Goal: Task Accomplishment & Management: Complete application form

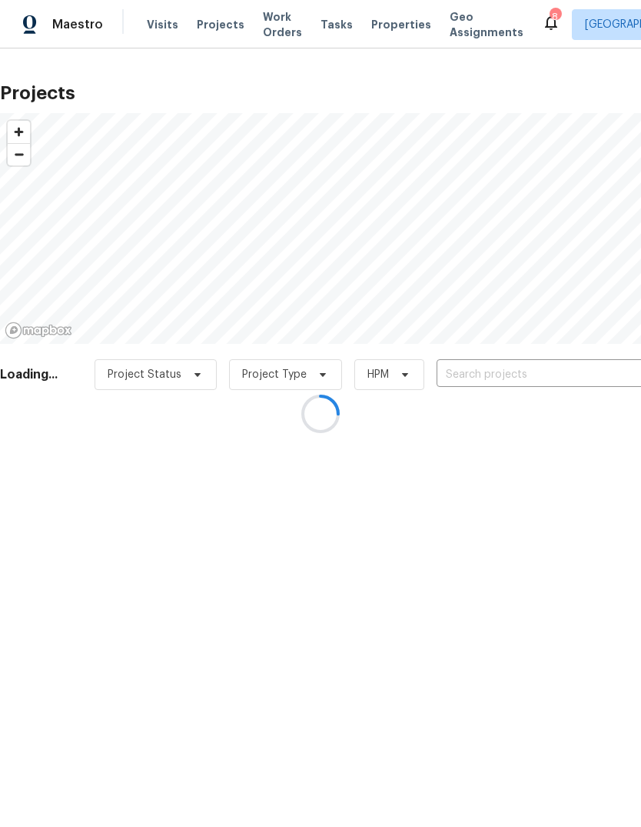
click at [548, 371] on div at bounding box center [320, 413] width 641 height 827
click at [537, 383] on div at bounding box center [320, 413] width 641 height 827
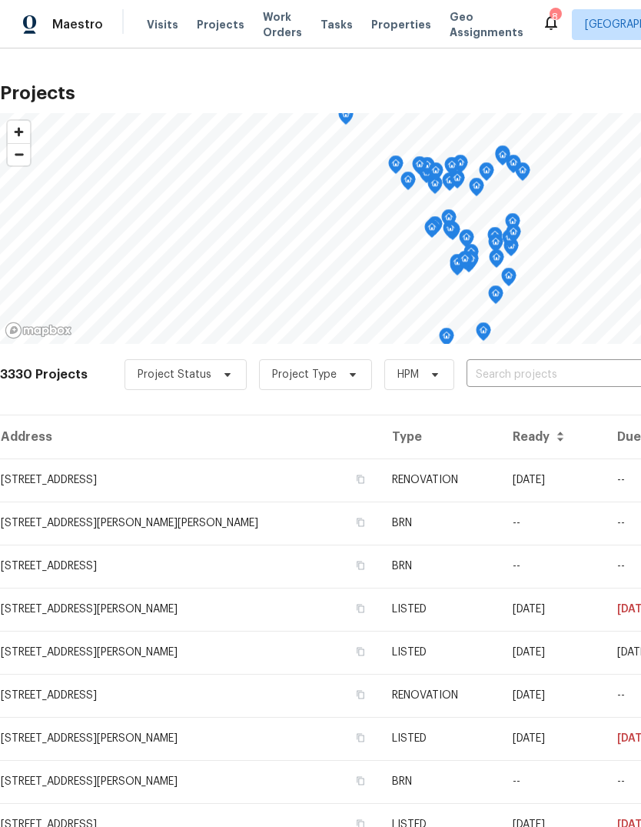
click at [545, 376] on input "text" at bounding box center [555, 375] width 176 height 24
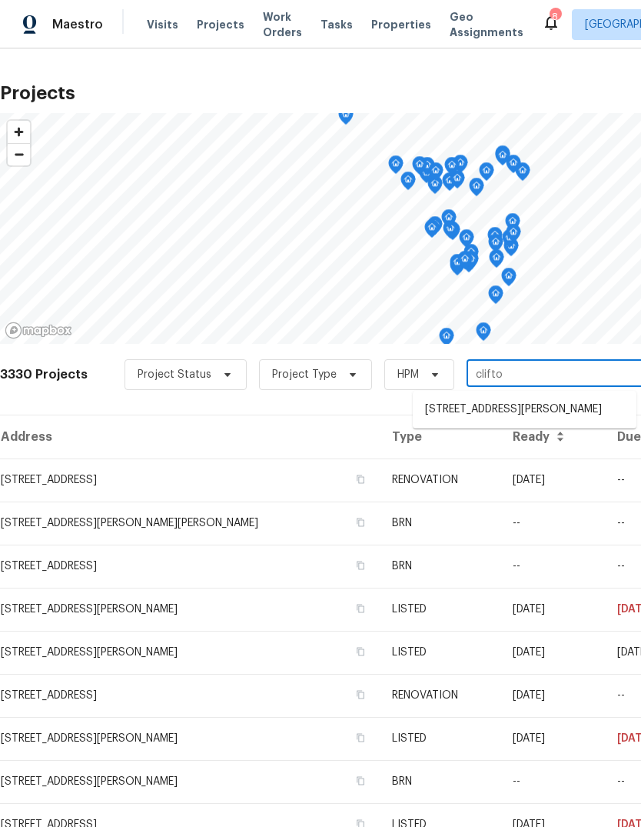
type input "clifton"
click at [548, 422] on li "[STREET_ADDRESS][PERSON_NAME]" at bounding box center [525, 409] width 224 height 25
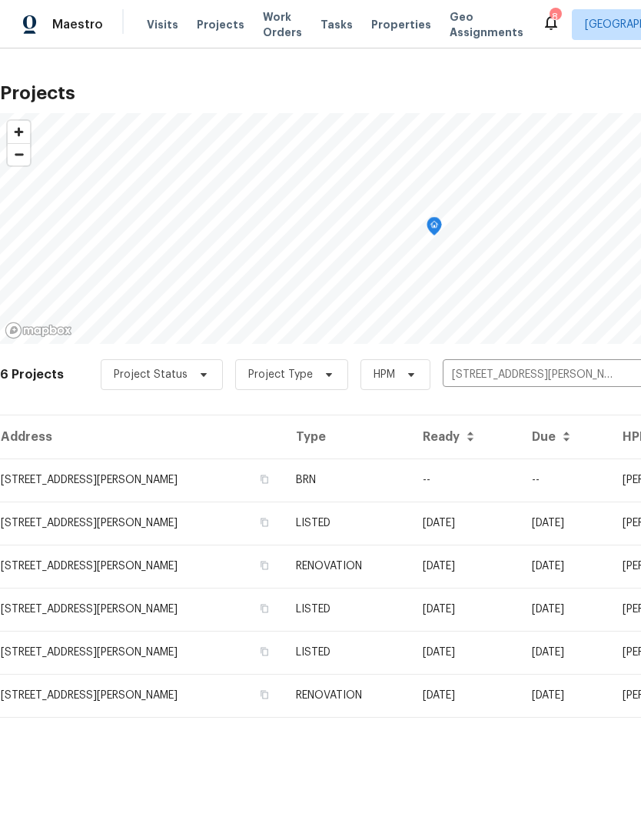
click at [218, 484] on td "[STREET_ADDRESS][PERSON_NAME]" at bounding box center [142, 479] width 284 height 43
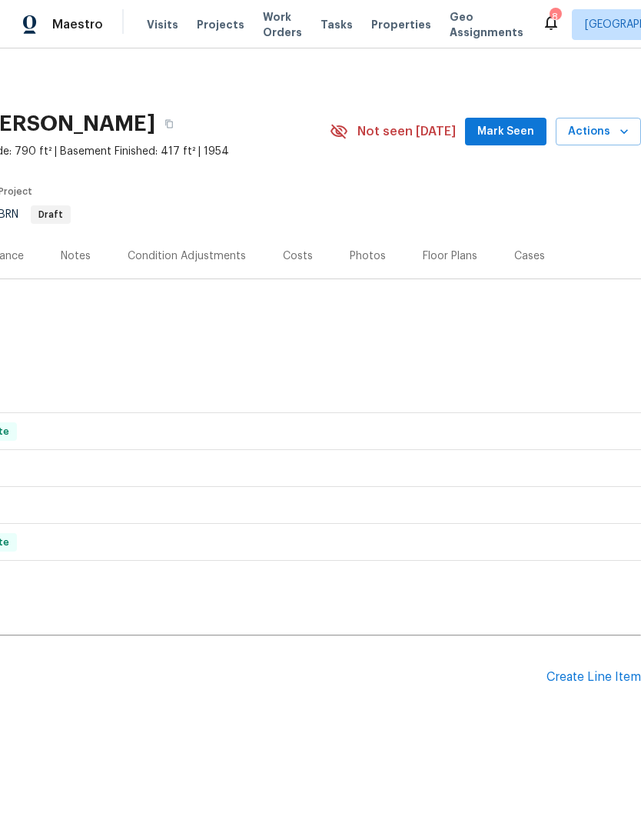
scroll to position [0, 228]
click at [611, 680] on div "Create Line Item" at bounding box center [594, 677] width 95 height 15
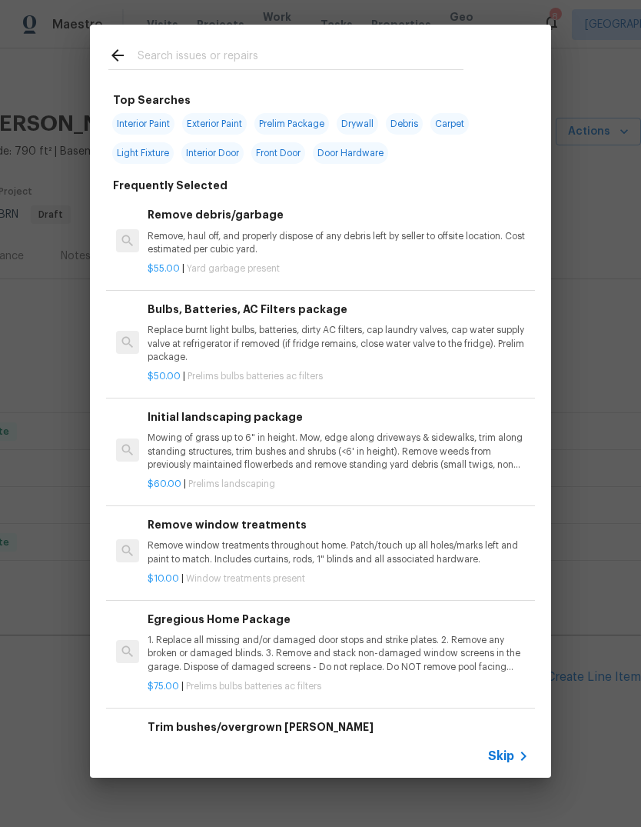
click at [521, 761] on icon at bounding box center [523, 756] width 18 height 18
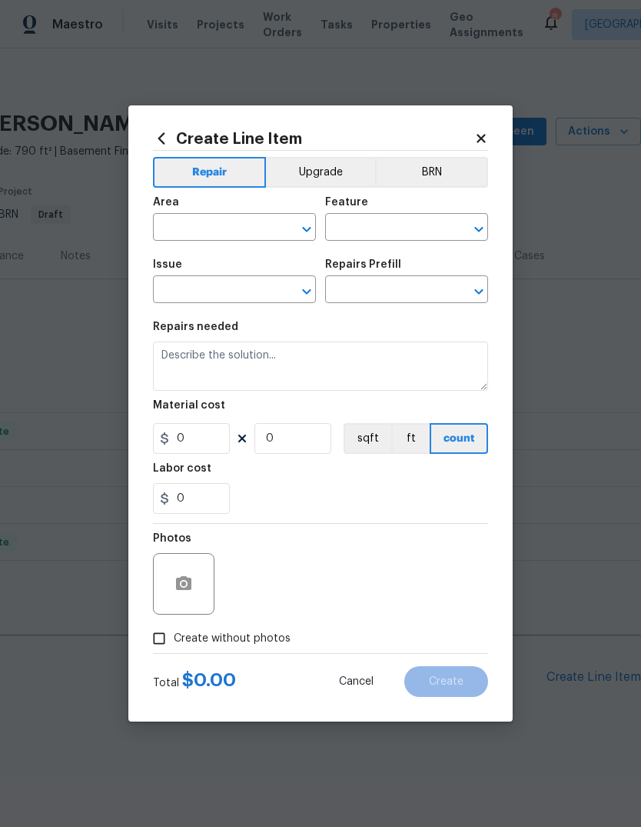
click at [270, 234] on input "text" at bounding box center [213, 229] width 120 height 24
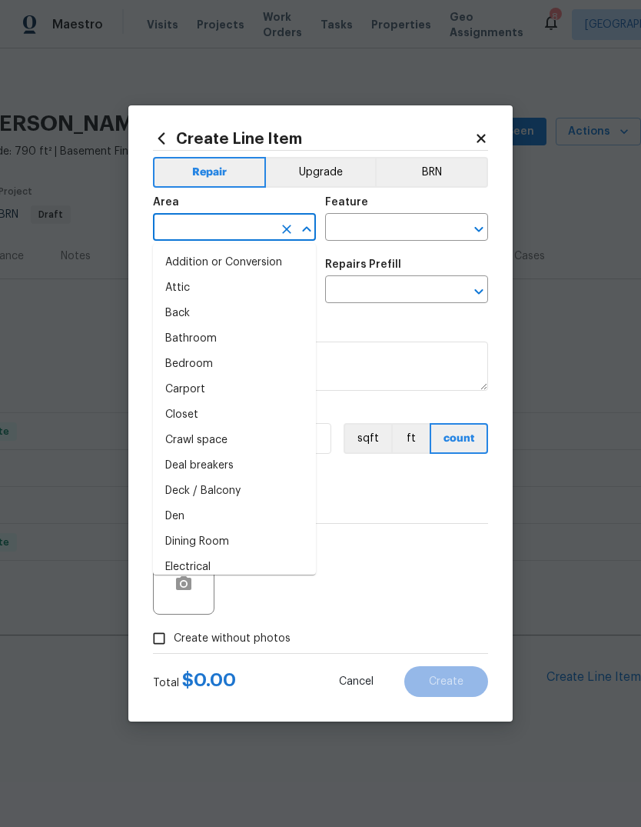
click at [487, 131] on icon at bounding box center [481, 138] width 14 height 14
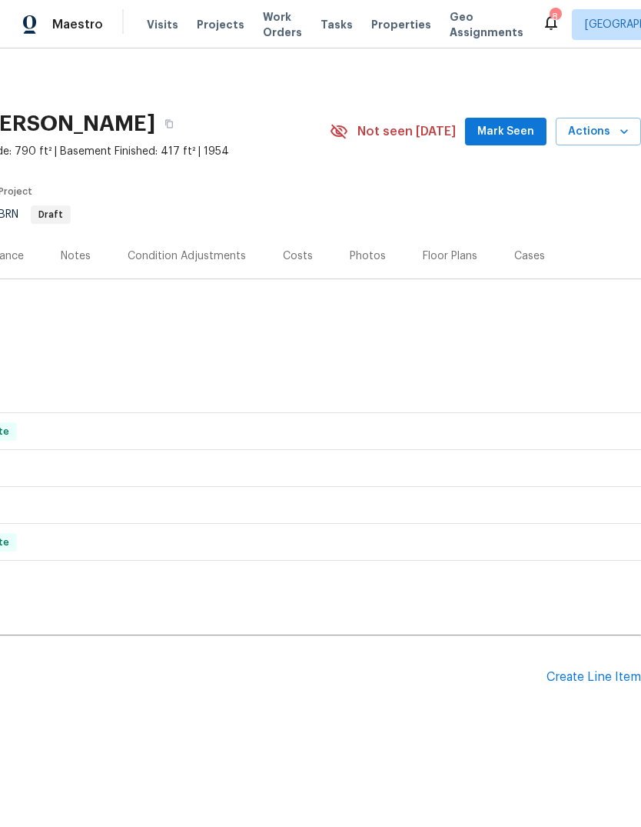
click at [614, 679] on div "Create Line Item" at bounding box center [594, 677] width 95 height 15
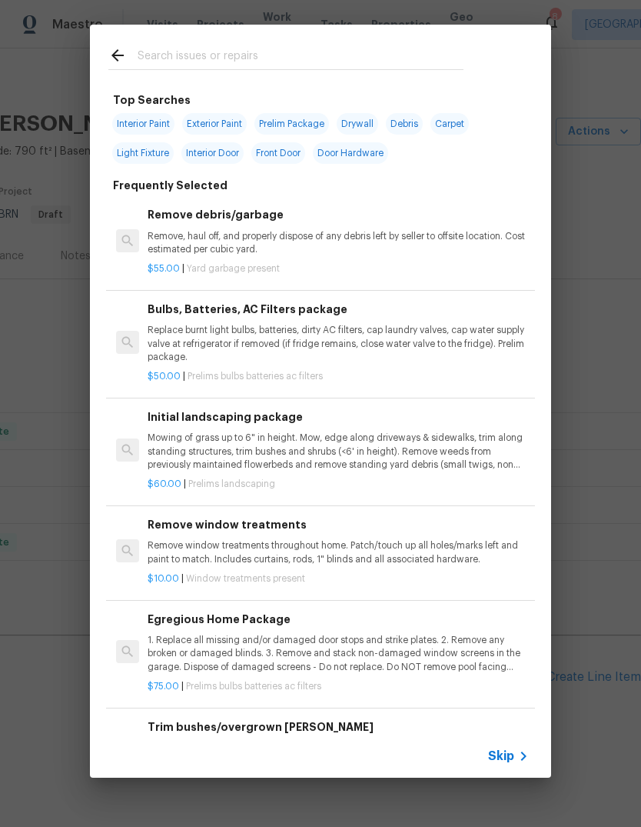
click at [515, 754] on icon at bounding box center [523, 756] width 18 height 18
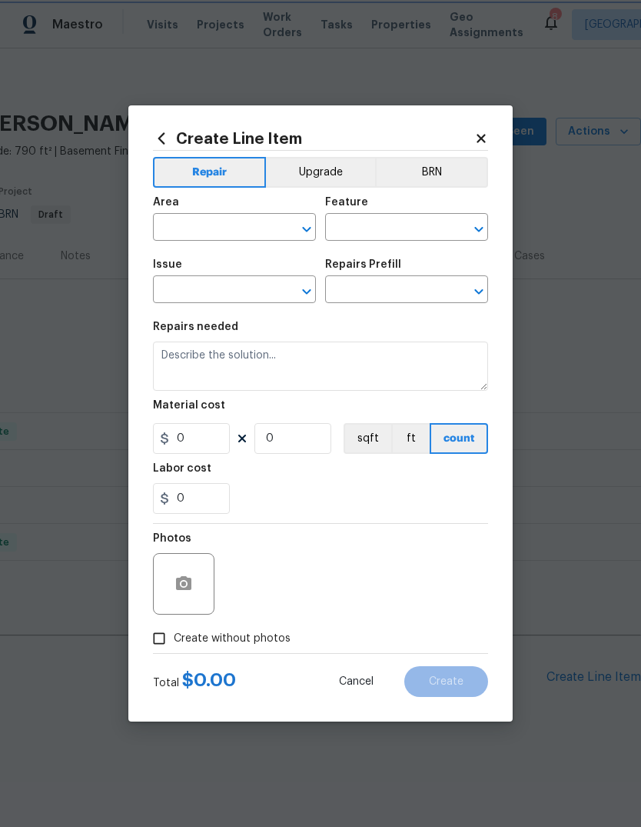
click at [277, 229] on button "Clear" at bounding box center [287, 229] width 22 height 22
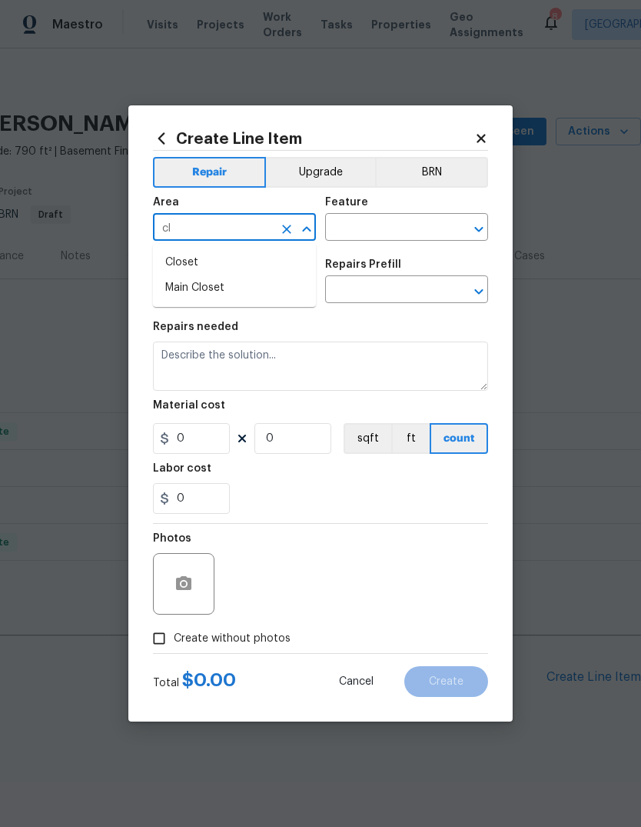
type input "c"
click at [279, 287] on li "Interior Overall" at bounding box center [234, 287] width 163 height 25
type input "Interior Overall"
click at [426, 228] on input "text" at bounding box center [385, 229] width 120 height 24
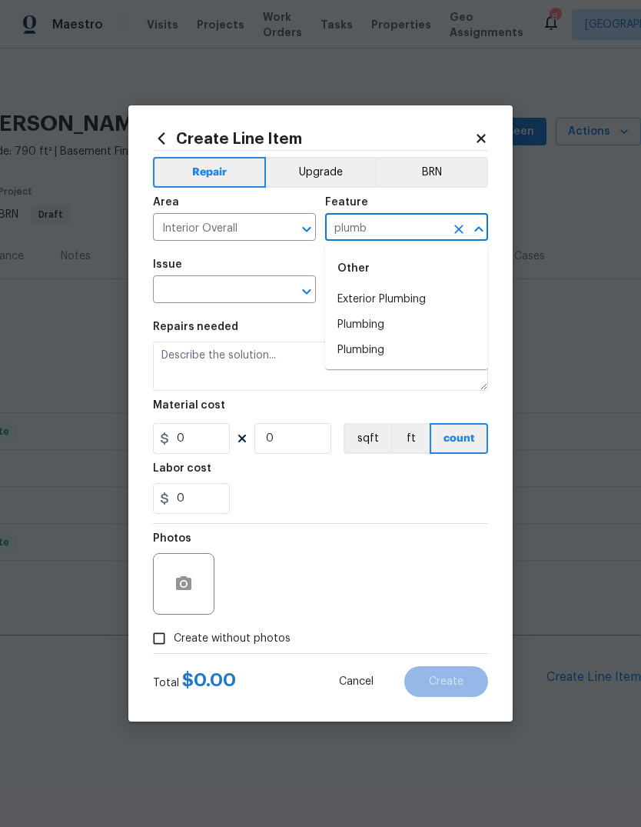
click at [418, 327] on li "Plumbing" at bounding box center [406, 324] width 163 height 25
type input "Plumbing"
click at [269, 298] on input "text" at bounding box center [213, 291] width 120 height 24
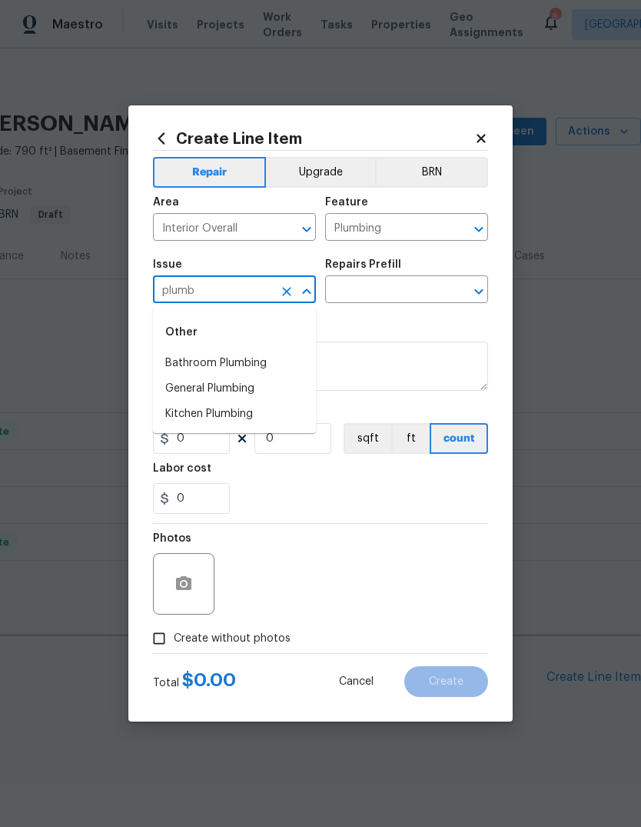
click at [271, 394] on li "General Plumbing" at bounding box center [234, 388] width 163 height 25
type input "General Plumbing"
click at [421, 294] on input "text" at bounding box center [385, 291] width 120 height 24
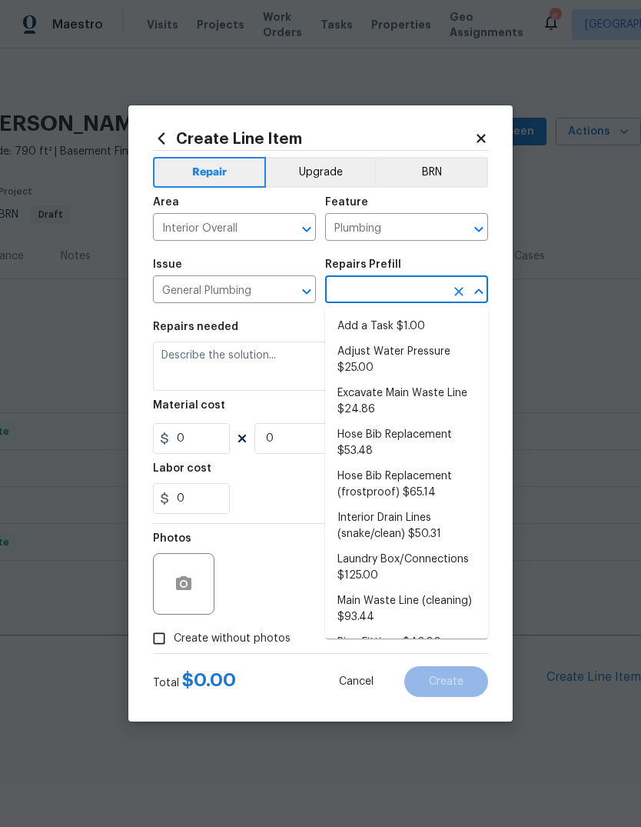
click at [423, 325] on li "Add a Task $1.00" at bounding box center [406, 326] width 163 height 25
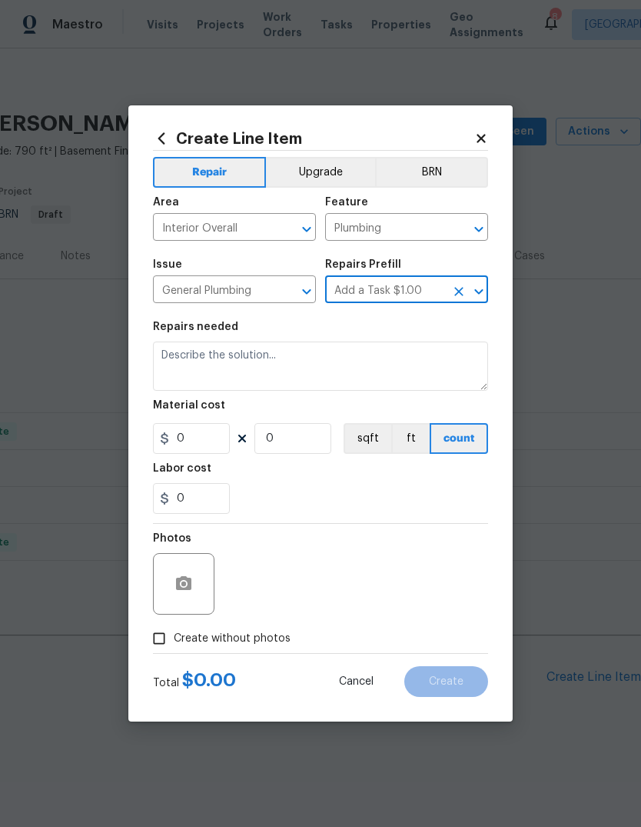
type input "Add a Task $1.00"
type textarea "HPM to detail"
type input "1"
type input "Add a Task $1.00"
type input "1"
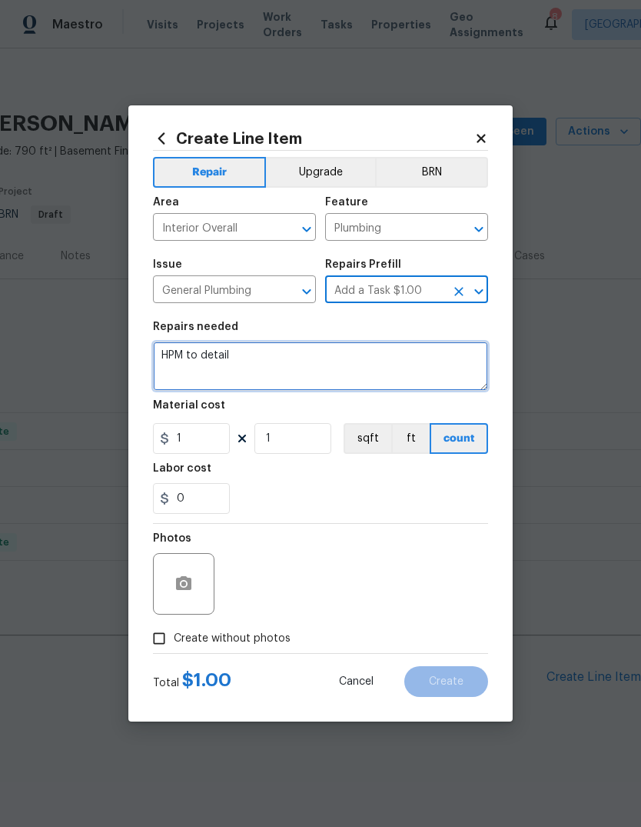
click at [424, 379] on textarea "HPM to detail" at bounding box center [320, 365] width 335 height 49
type textarea "H"
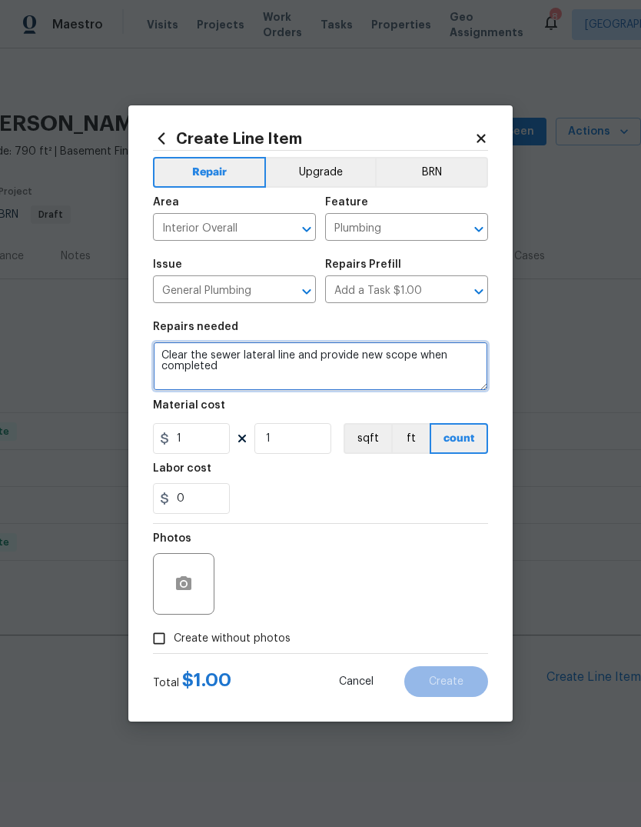
type textarea "Clear the sewer lateral line and provide new scope when completed"
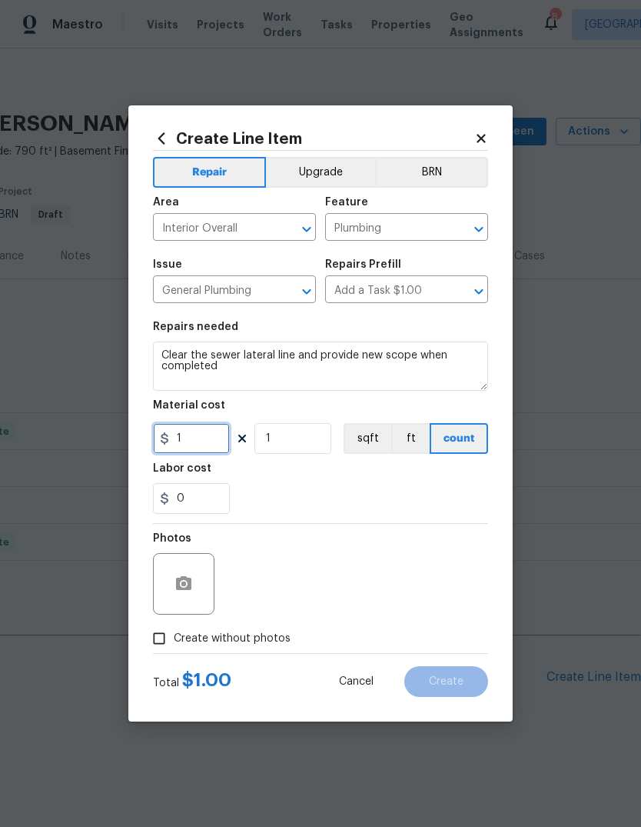
click at [216, 441] on input "1" at bounding box center [191, 438] width 77 height 31
type input "75"
click at [381, 483] on div "Labor cost" at bounding box center [320, 473] width 335 height 20
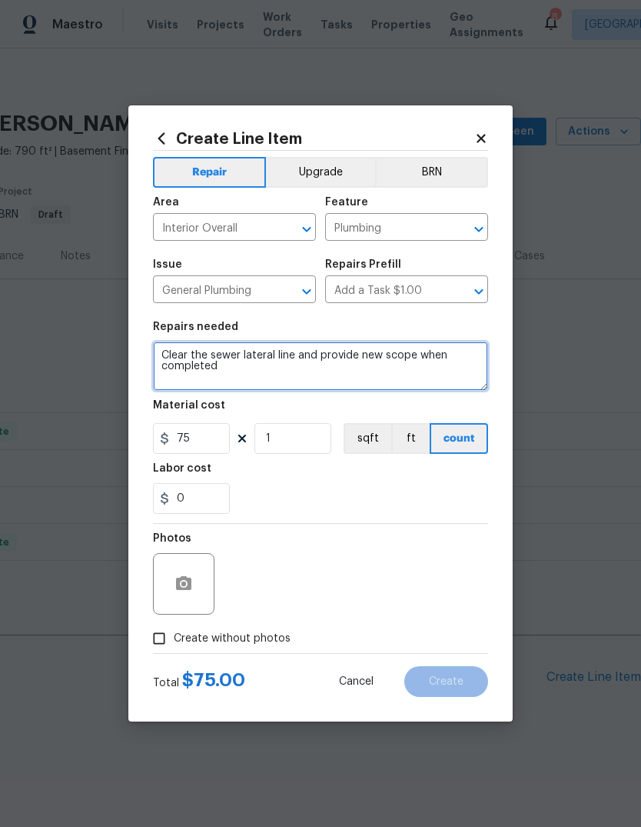
click at [333, 378] on textarea "Clear the sewer lateral line and provide new scope when completed" at bounding box center [320, 365] width 335 height 49
click at [300, 354] on textarea "Clear the sewer lateral line and provide new scope when completed." at bounding box center [320, 365] width 335 height 49
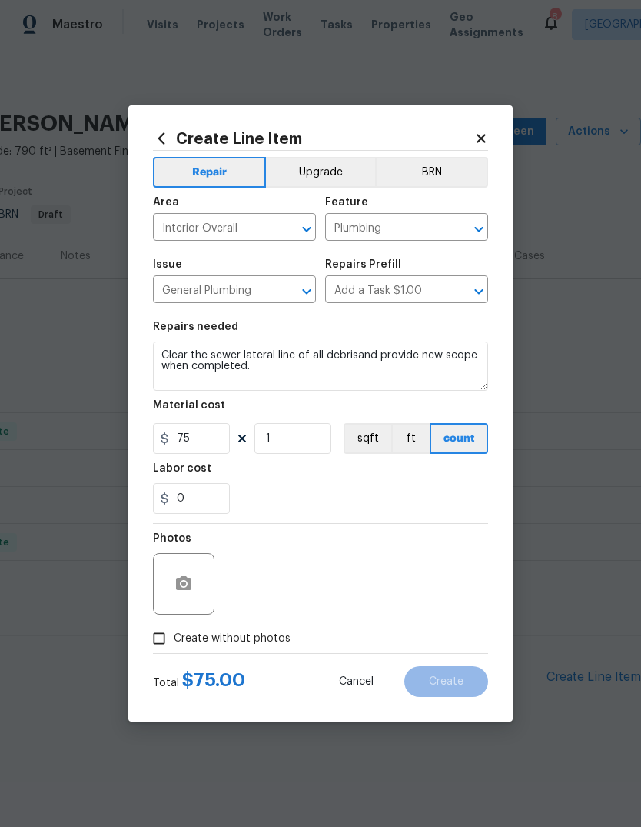
click at [429, 509] on div "0" at bounding box center [320, 498] width 335 height 31
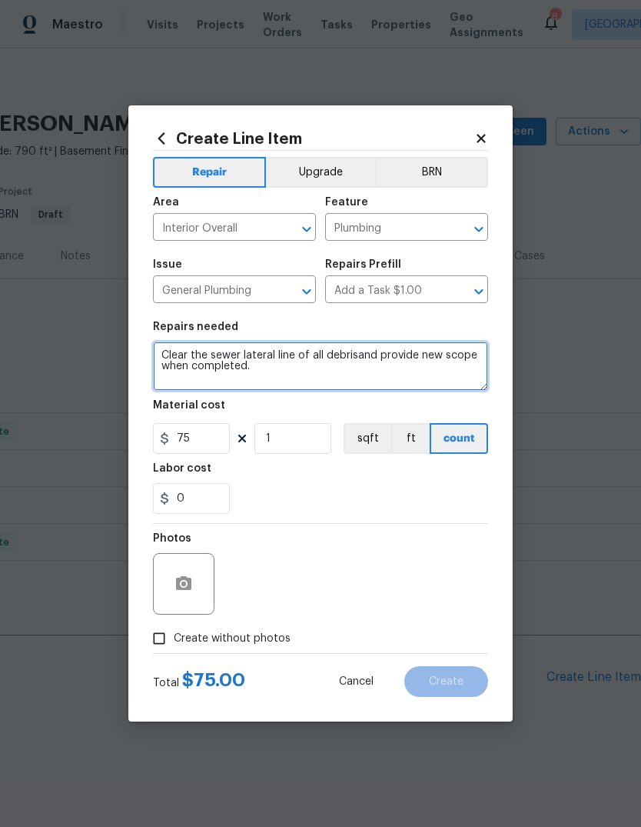
click at [369, 356] on textarea "Clear the sewer lateral line of all debrisand provide new scope when completed." at bounding box center [320, 365] width 335 height 49
type textarea "Clear the sewer lateral line of all debris and provide new scope when completed."
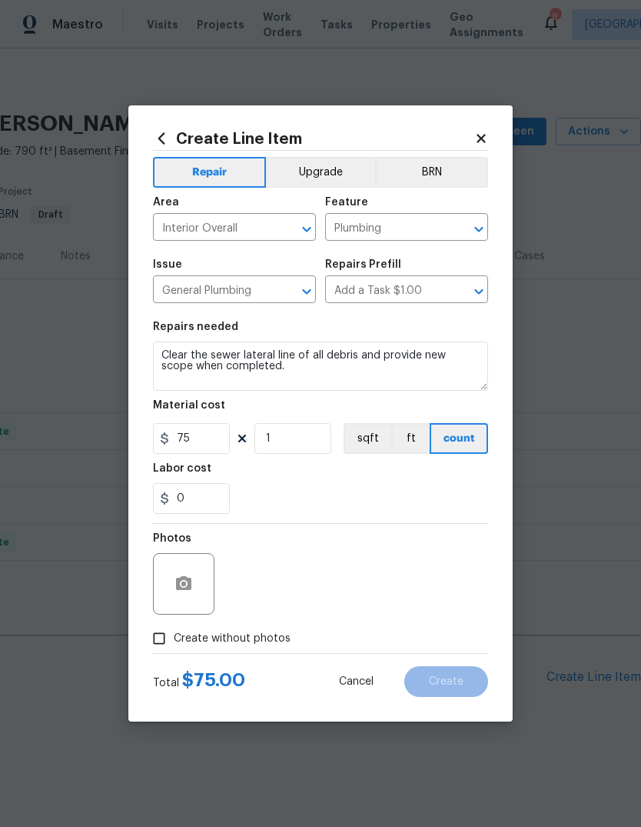
click at [331, 488] on div "0" at bounding box center [320, 498] width 335 height 31
click at [278, 647] on span "Create without photos" at bounding box center [232, 639] width 117 height 16
click at [174, 647] on input "Create without photos" at bounding box center [159, 638] width 29 height 29
checkbox input "true"
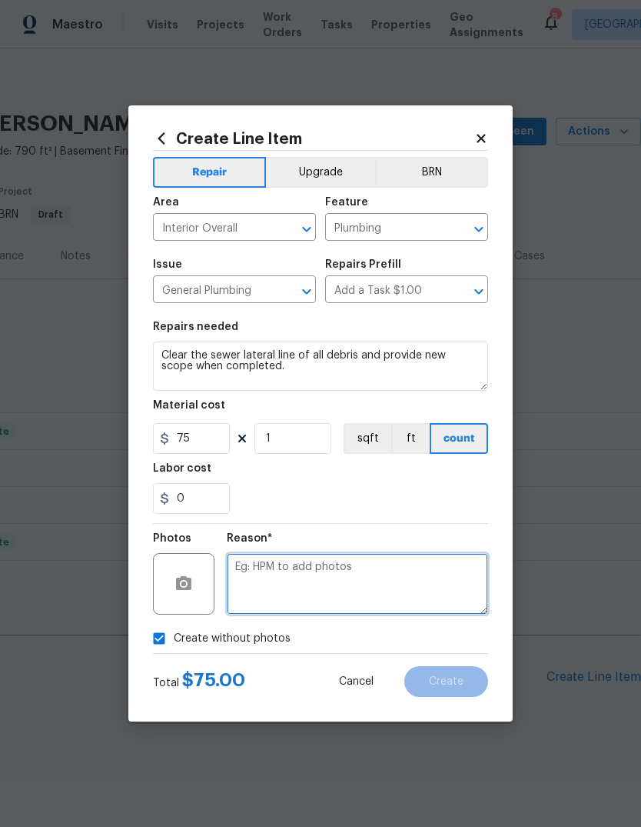
click at [374, 586] on textarea at bounding box center [357, 584] width 261 height 62
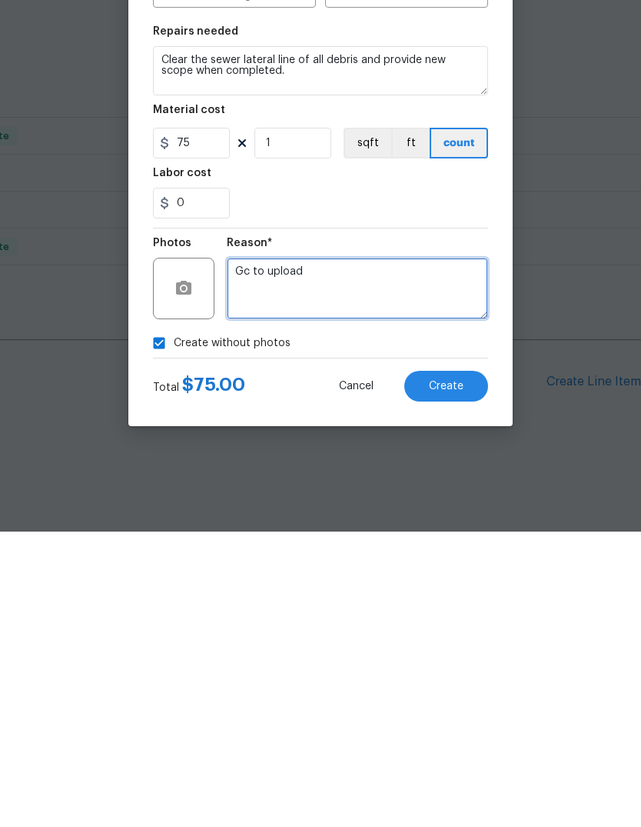
type textarea "Gc to upload"
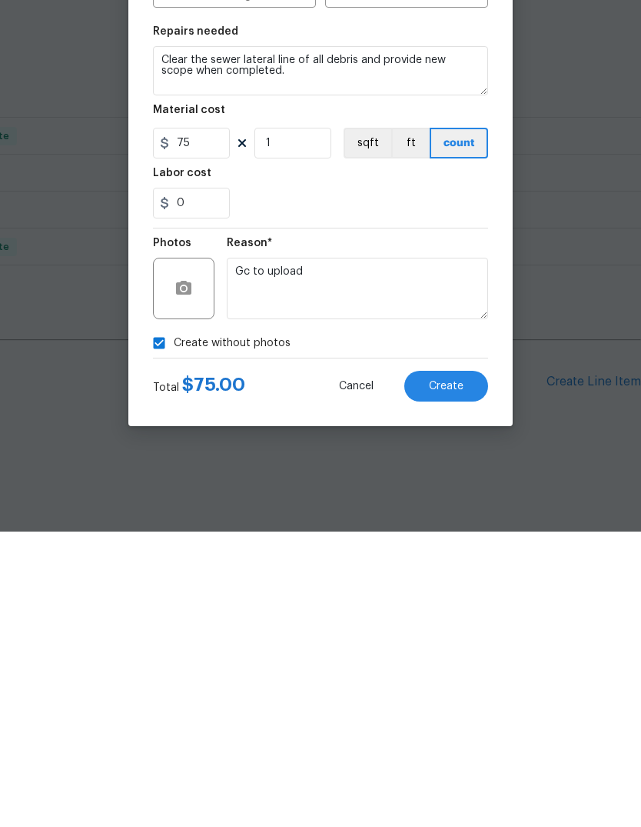
click at [467, 666] on button "Create" at bounding box center [446, 681] width 84 height 31
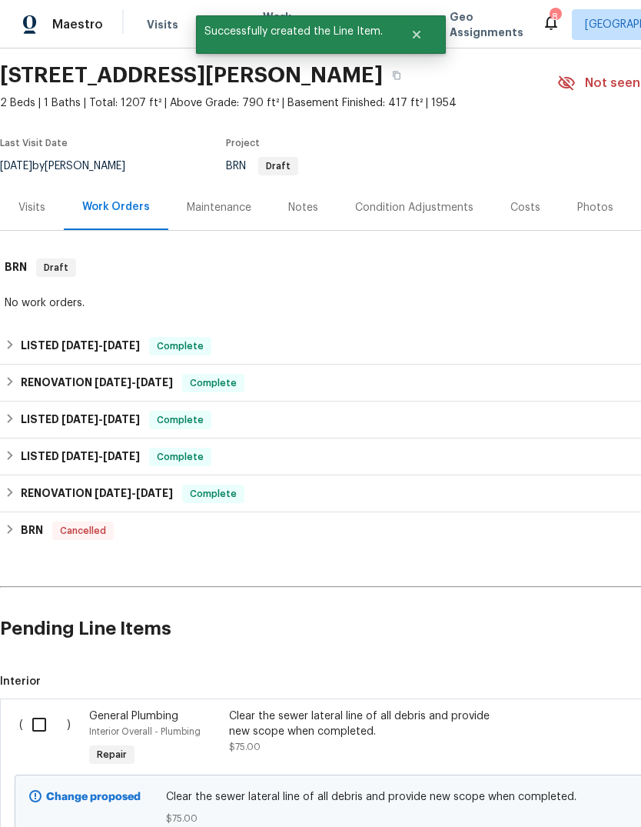
scroll to position [43, 0]
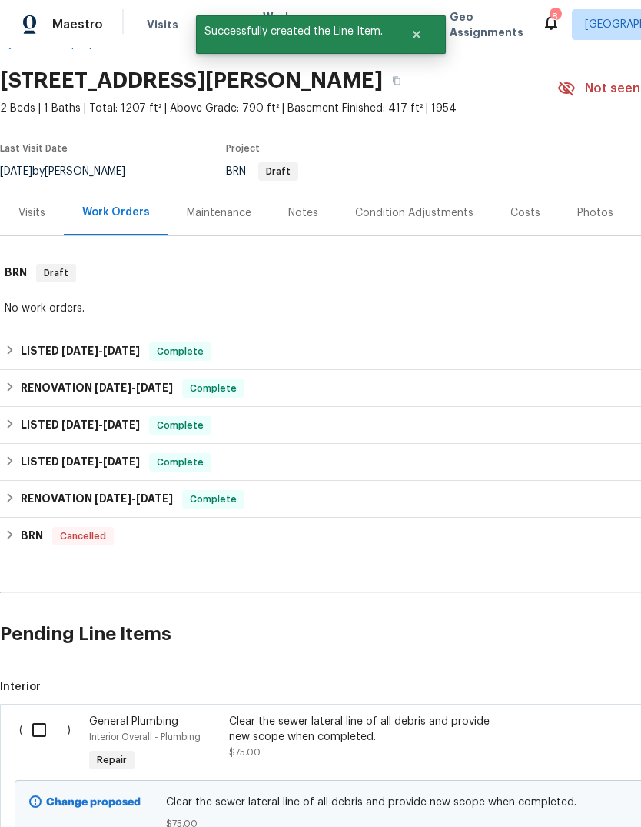
click at [44, 734] on input "checkbox" at bounding box center [45, 730] width 44 height 32
checkbox input "true"
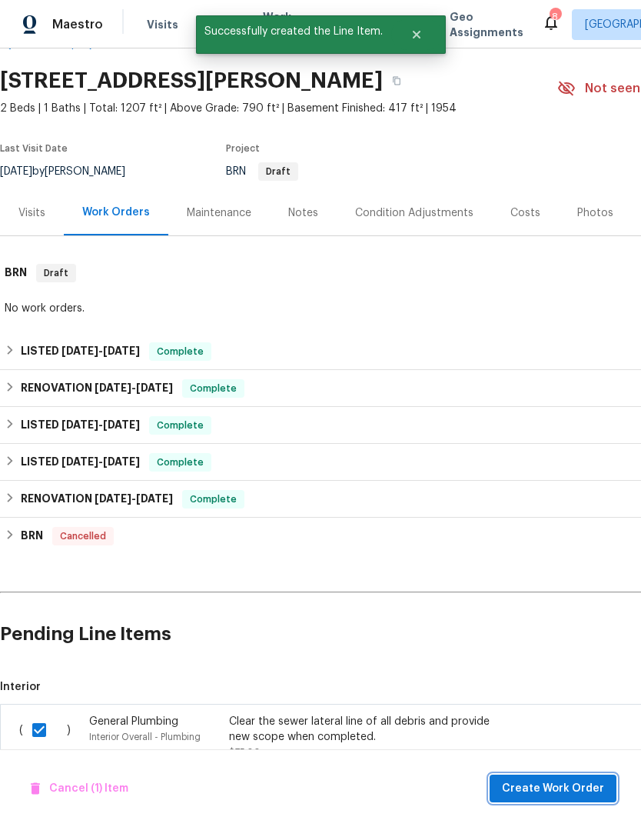
click at [579, 787] on span "Create Work Order" at bounding box center [553, 788] width 102 height 19
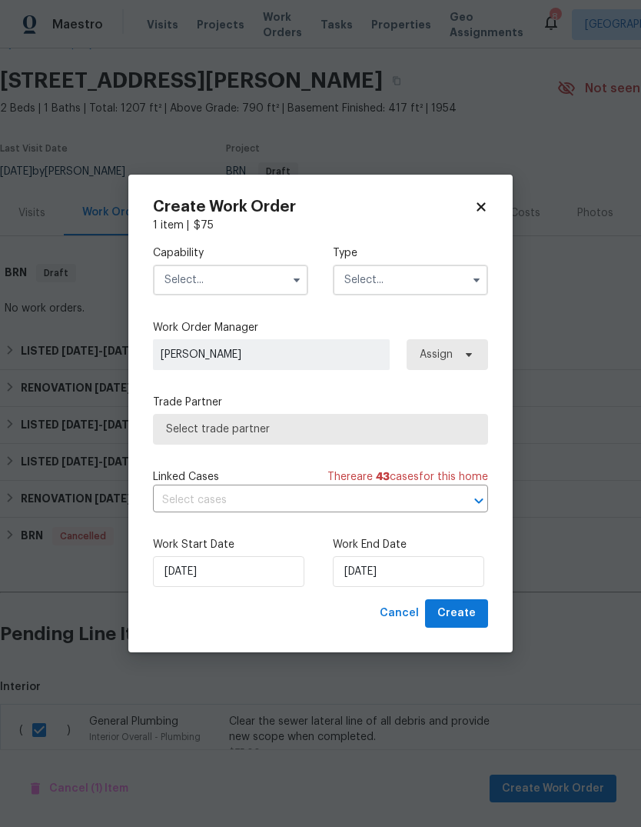
click at [255, 283] on input "text" at bounding box center [230, 280] width 155 height 31
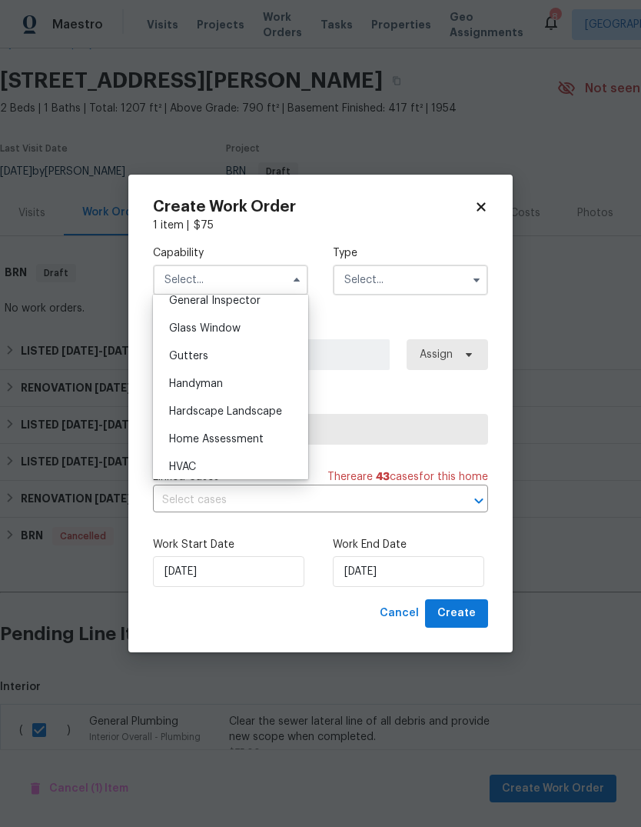
scroll to position [796, 0]
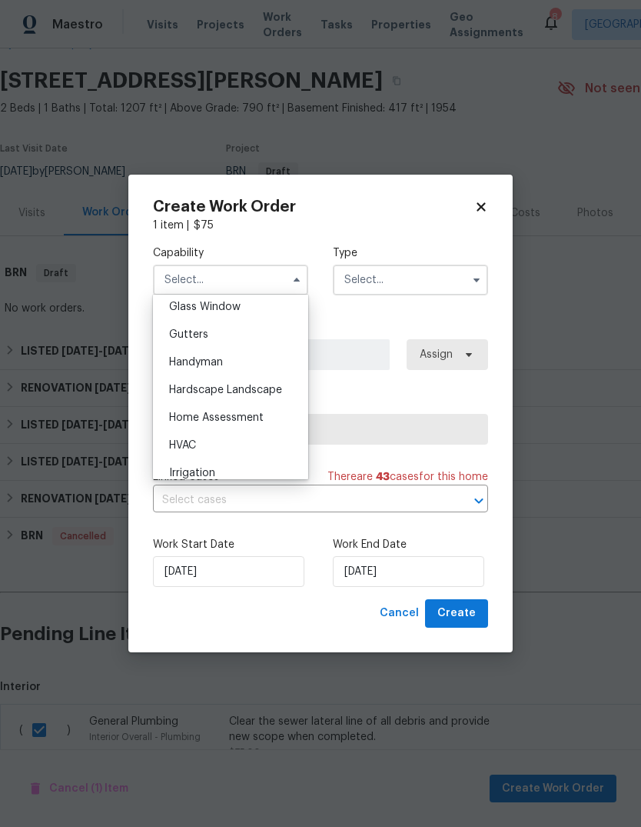
click at [261, 439] on div "HVAC" at bounding box center [231, 445] width 148 height 28
type input "HVAC"
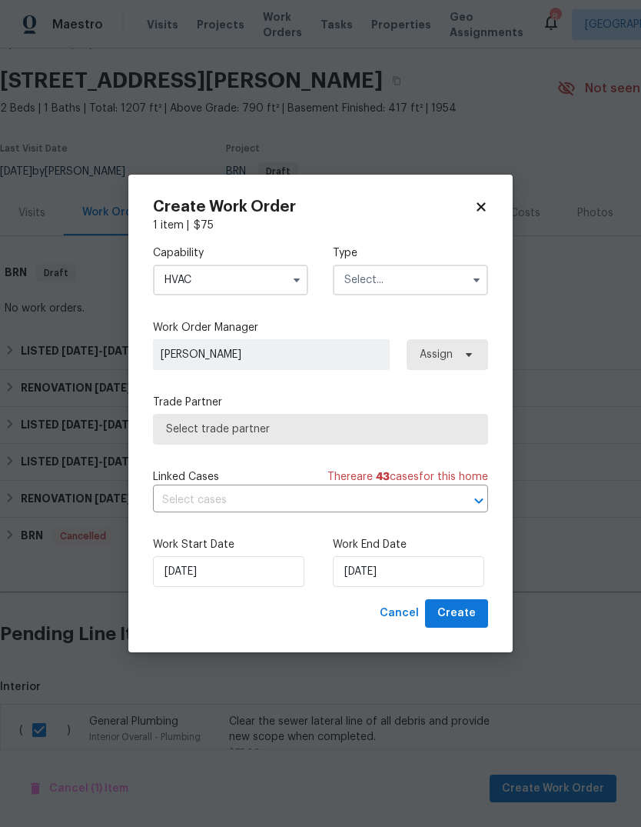
click at [425, 277] on input "text" at bounding box center [410, 280] width 155 height 31
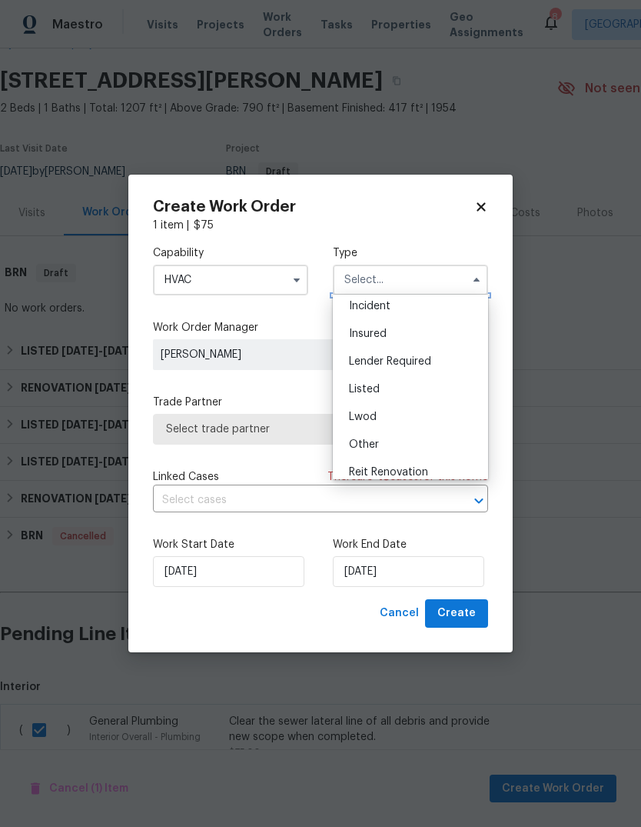
scroll to position [96, 0]
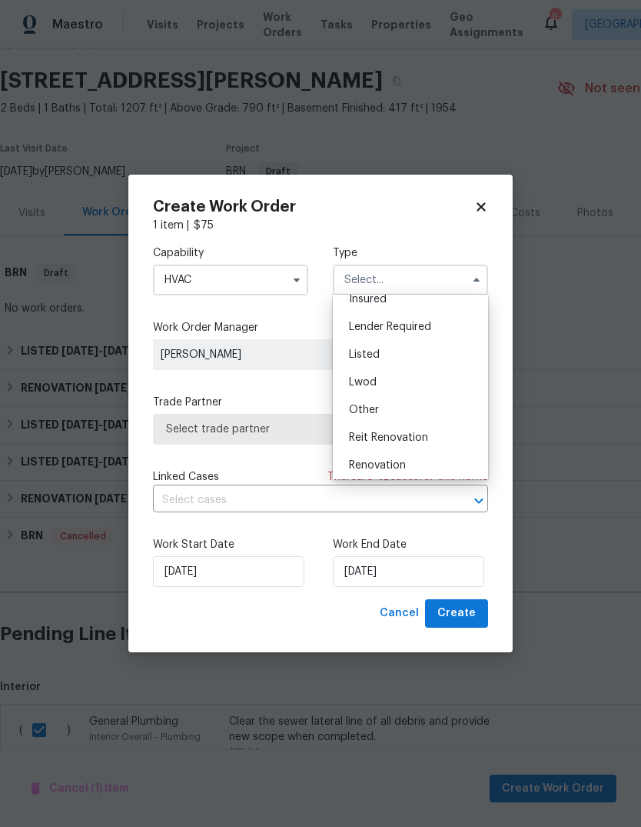
click at [437, 351] on div "Listed" at bounding box center [411, 355] width 148 height 28
type input "Listed"
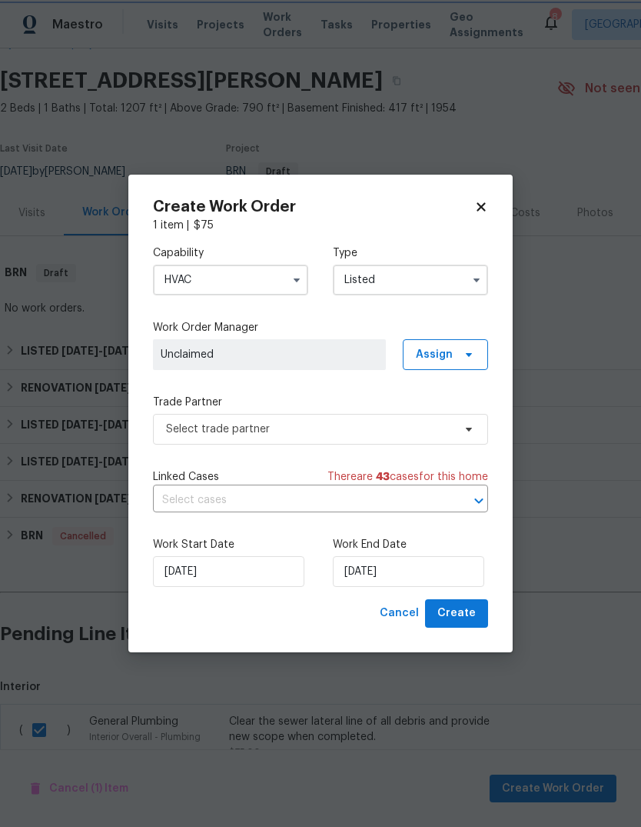
scroll to position [0, 0]
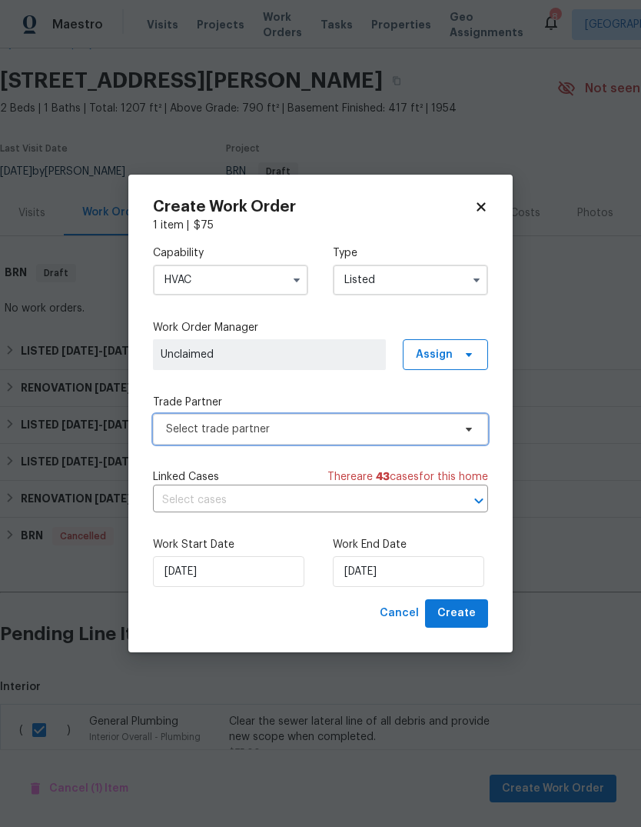
click at [364, 419] on span "Select trade partner" at bounding box center [320, 429] width 335 height 31
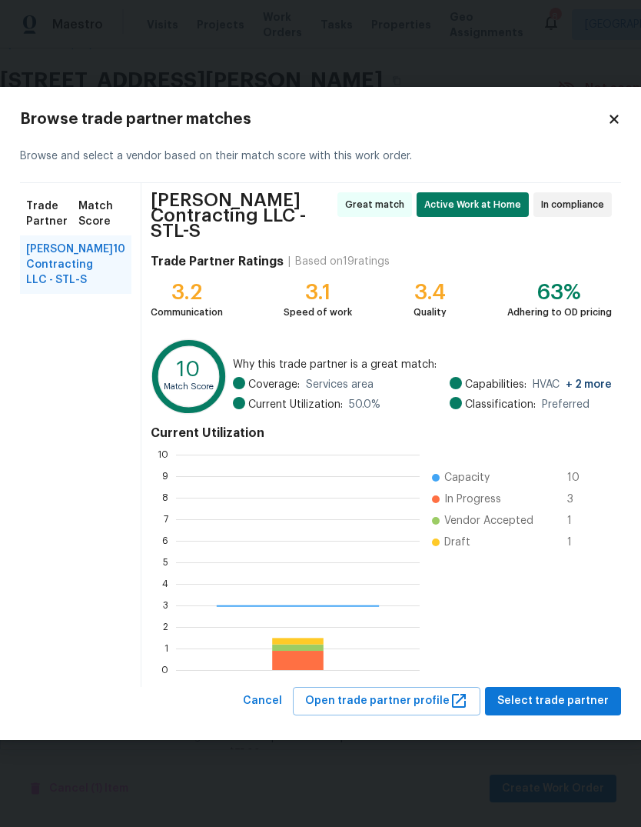
scroll to position [215, 244]
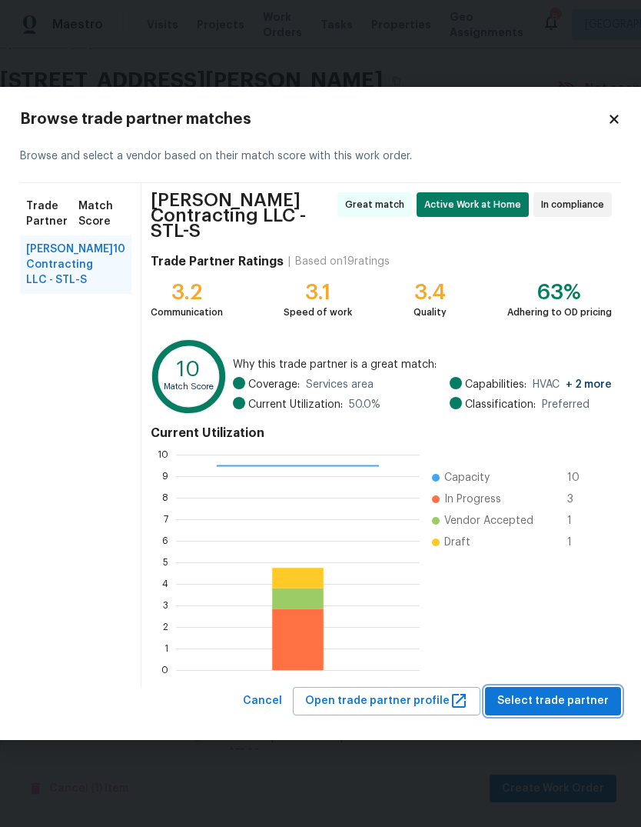
click at [587, 694] on span "Select trade partner" at bounding box center [554, 700] width 112 height 19
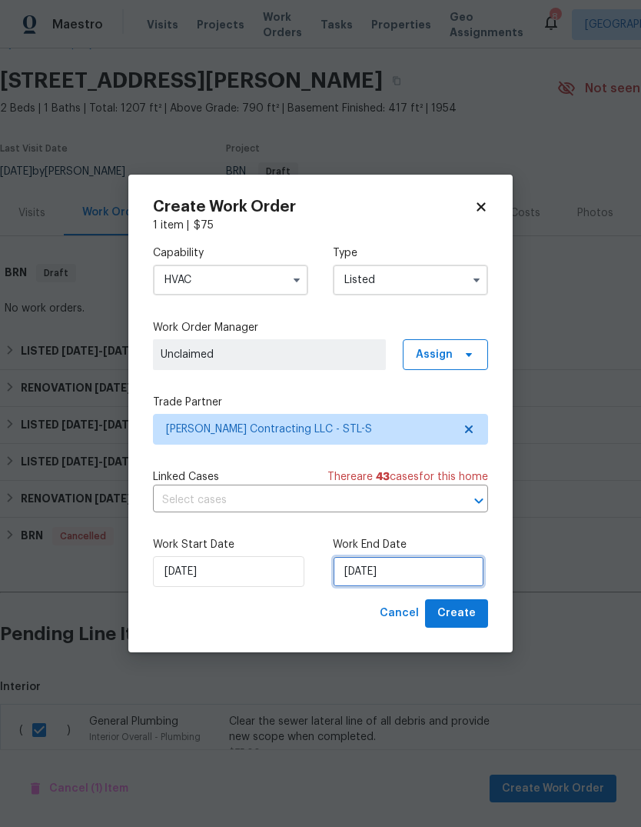
click at [442, 577] on input "[DATE]" at bounding box center [408, 571] width 151 height 31
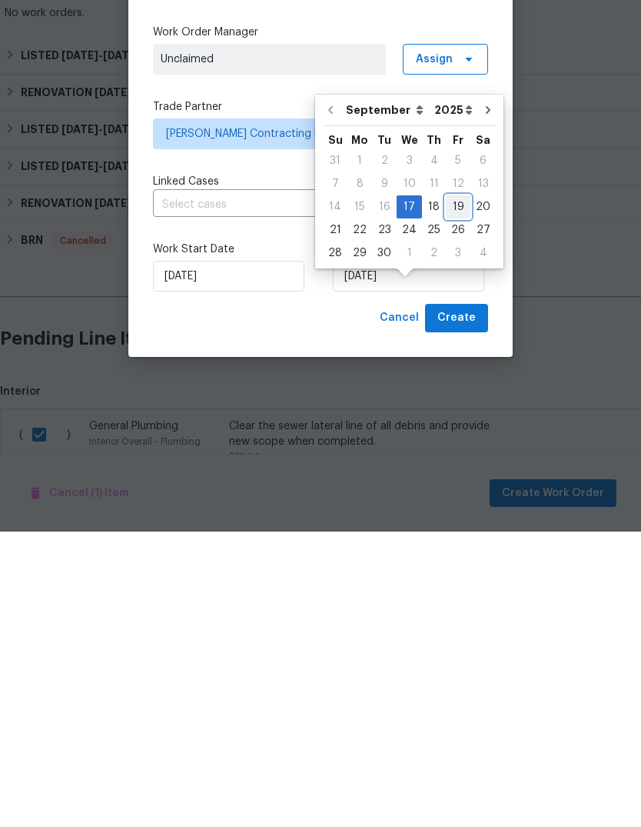
click at [454, 491] on div "19" at bounding box center [458, 502] width 25 height 22
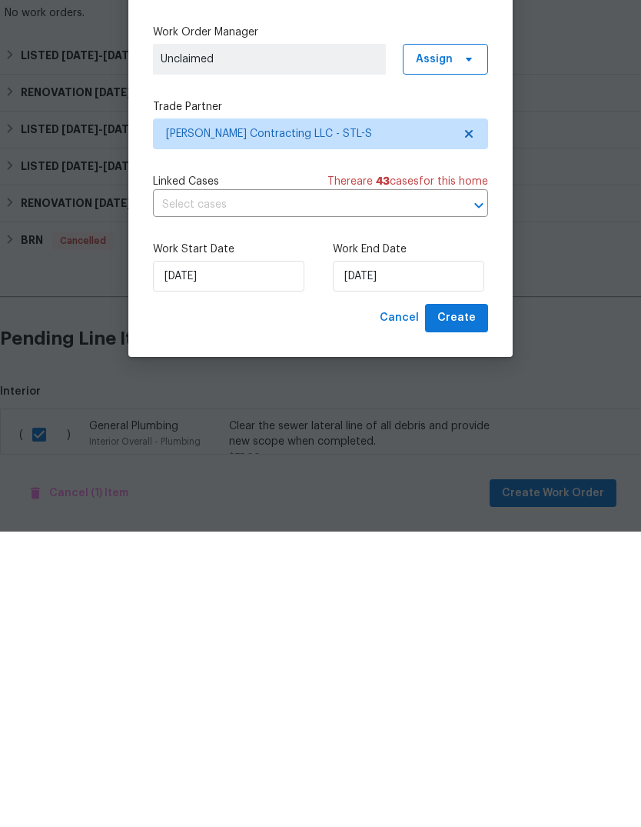
type input "[DATE]"
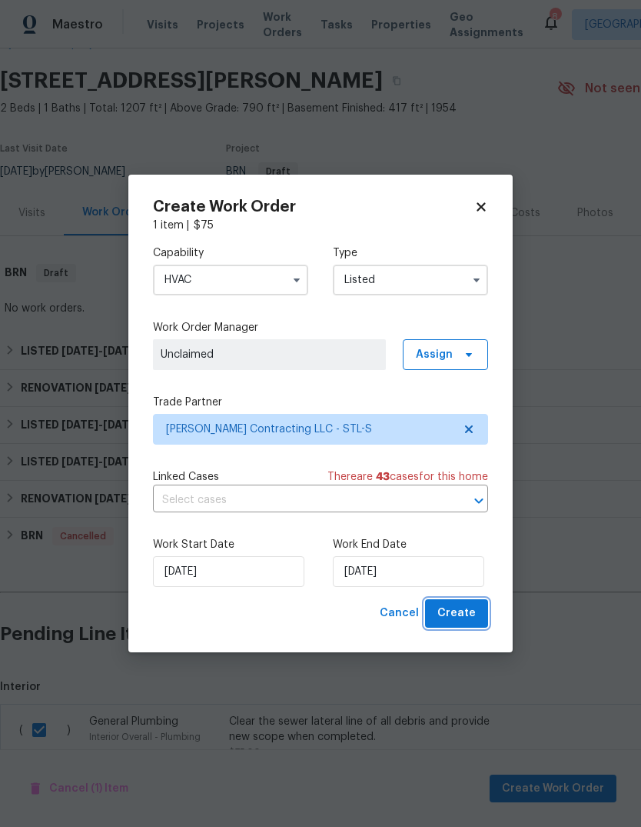
click at [480, 624] on button "Create" at bounding box center [456, 613] width 63 height 28
checkbox input "false"
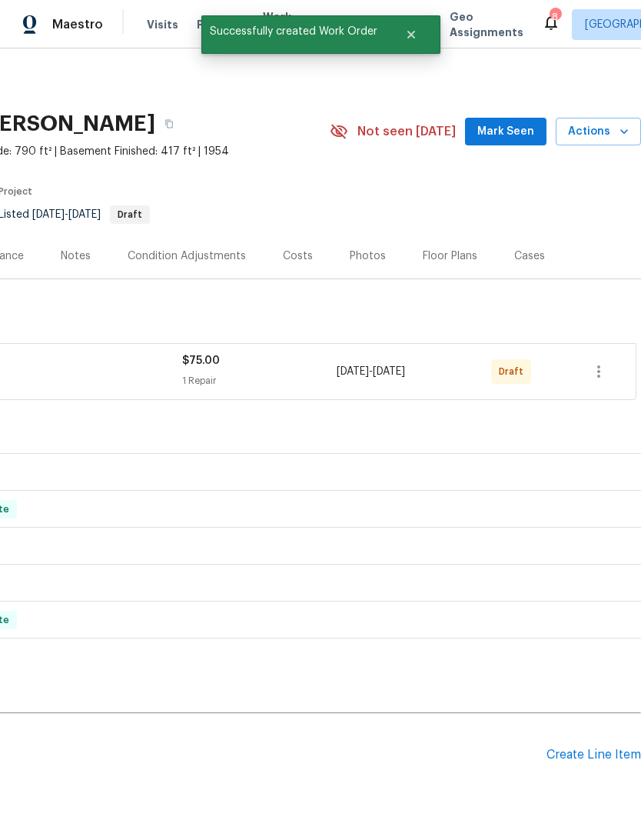
scroll to position [0, 228]
click at [607, 362] on icon "button" at bounding box center [599, 371] width 18 height 18
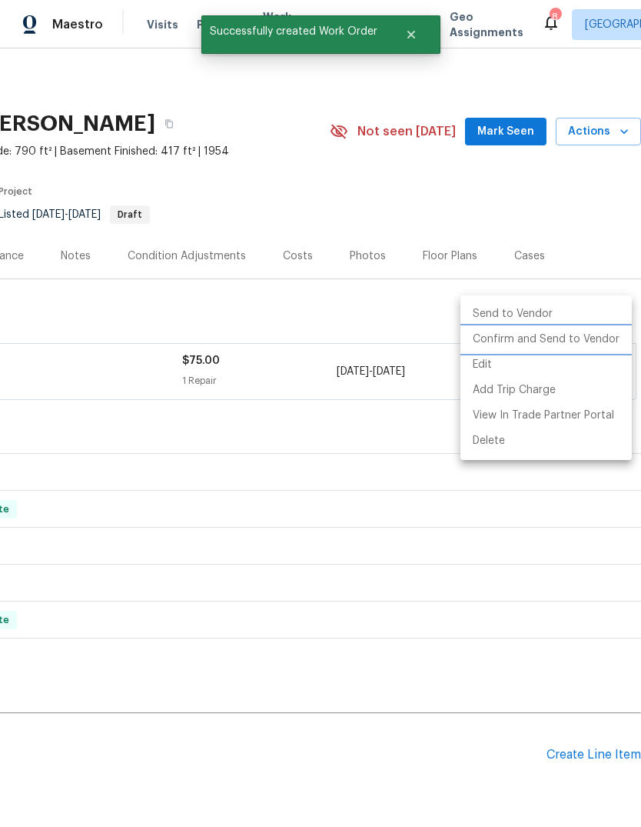
click at [597, 337] on li "Confirm and Send to Vendor" at bounding box center [546, 339] width 171 height 25
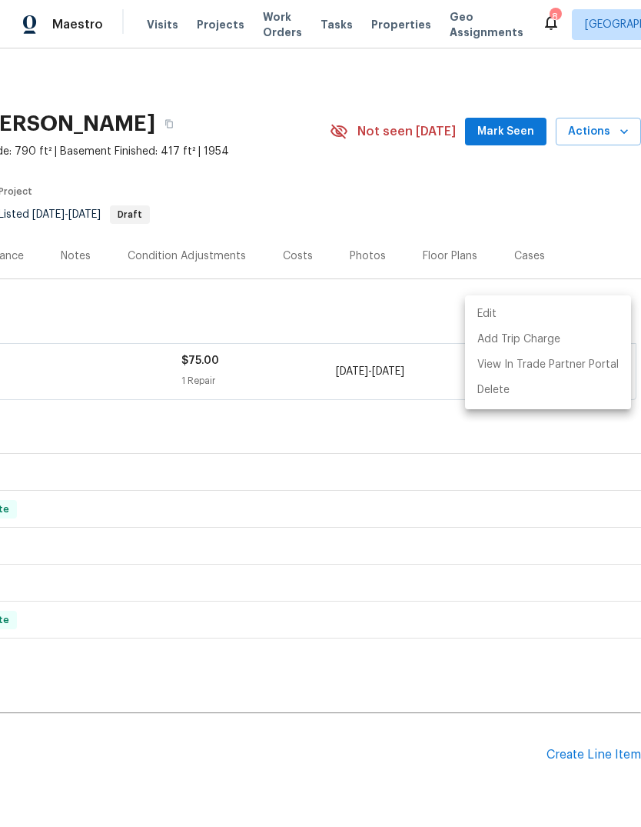
click at [514, 77] on div at bounding box center [320, 413] width 641 height 827
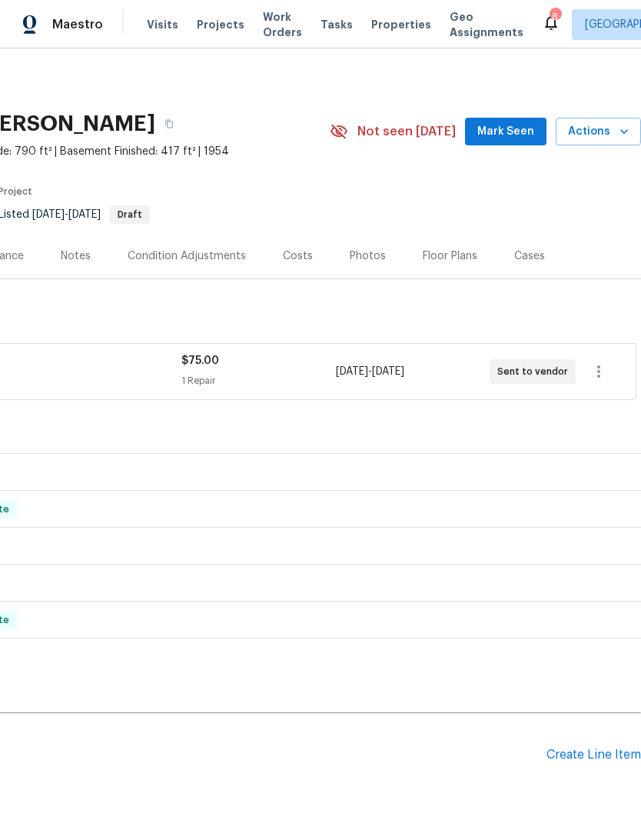
click at [511, 118] on button "Mark Seen" at bounding box center [506, 132] width 82 height 28
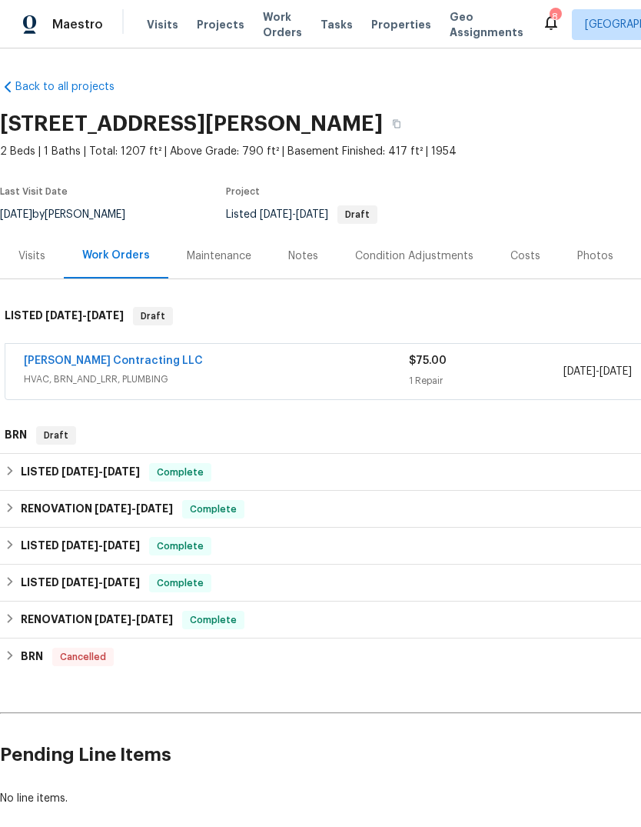
scroll to position [0, 0]
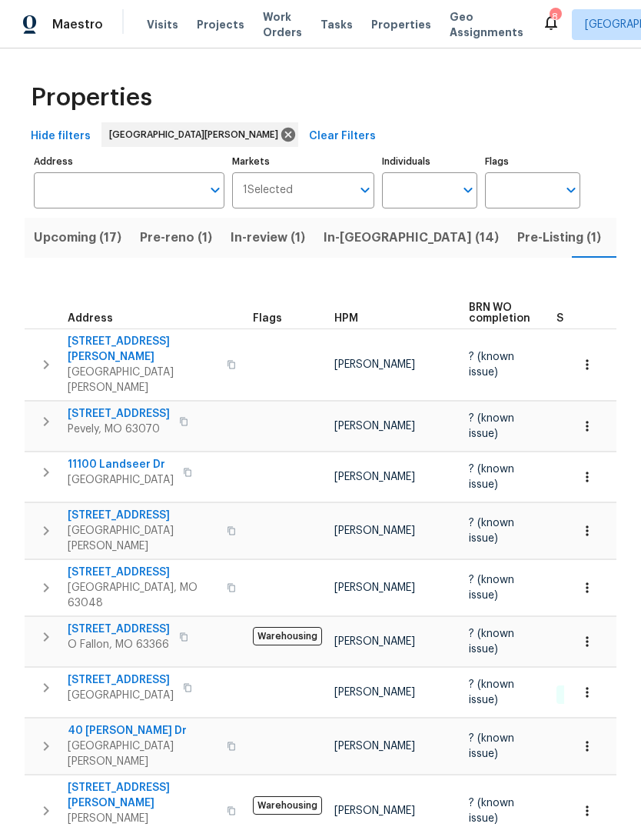
scroll to position [0, 36]
click at [335, 245] on span "In-reno (14)" at bounding box center [375, 238] width 175 height 22
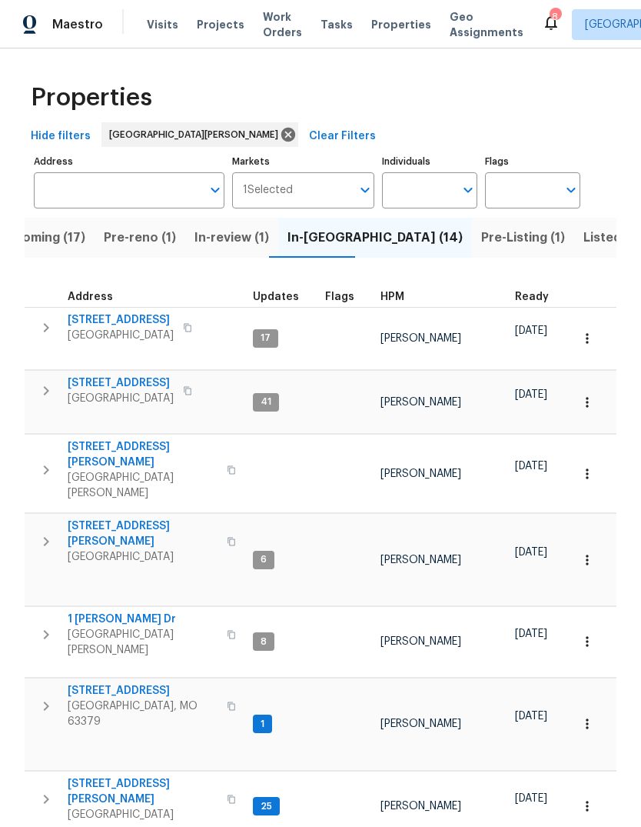
click at [392, 298] on span "HPM" at bounding box center [393, 296] width 24 height 11
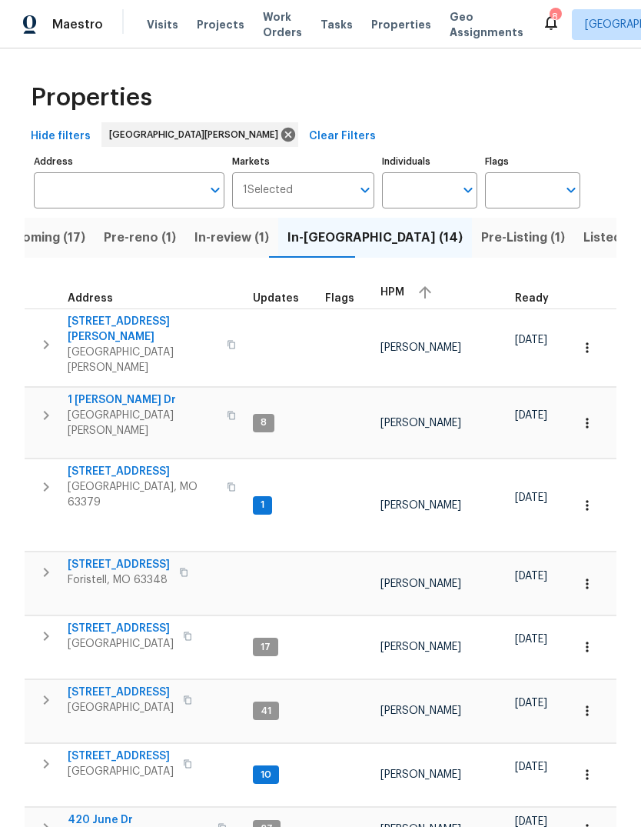
click at [405, 293] on div "HPM" at bounding box center [442, 292] width 122 height 23
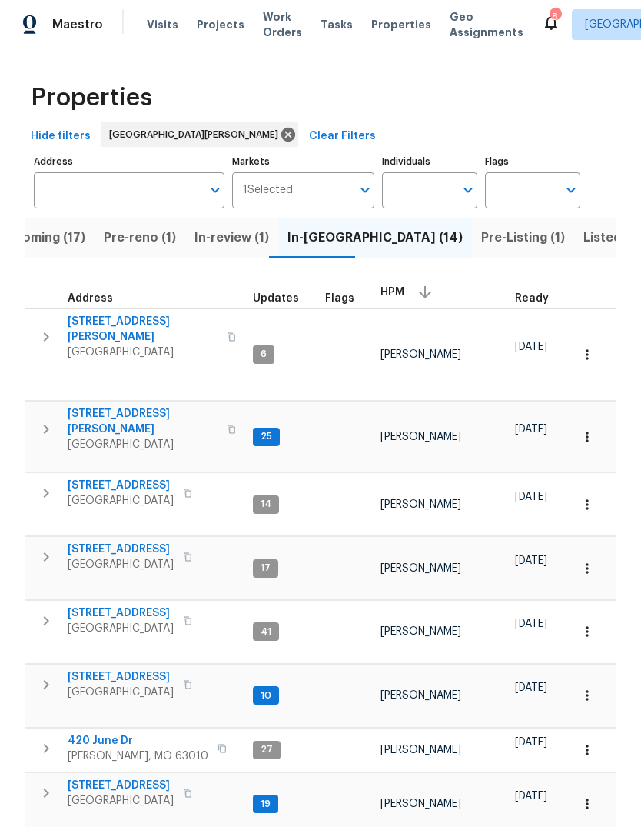
click at [138, 345] on span "Bridgeton, MO 63044" at bounding box center [143, 352] width 150 height 15
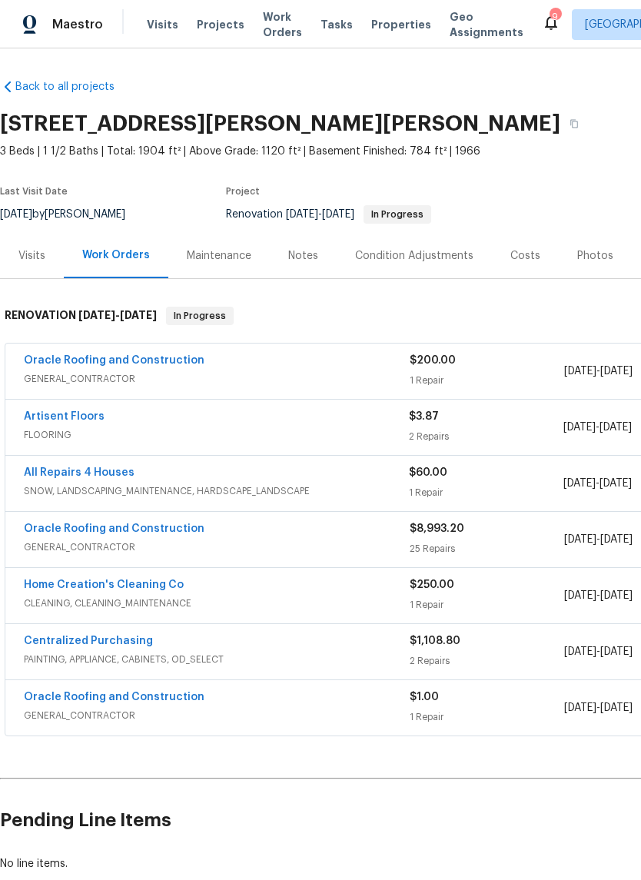
click at [600, 263] on div "Photos" at bounding box center [596, 255] width 36 height 15
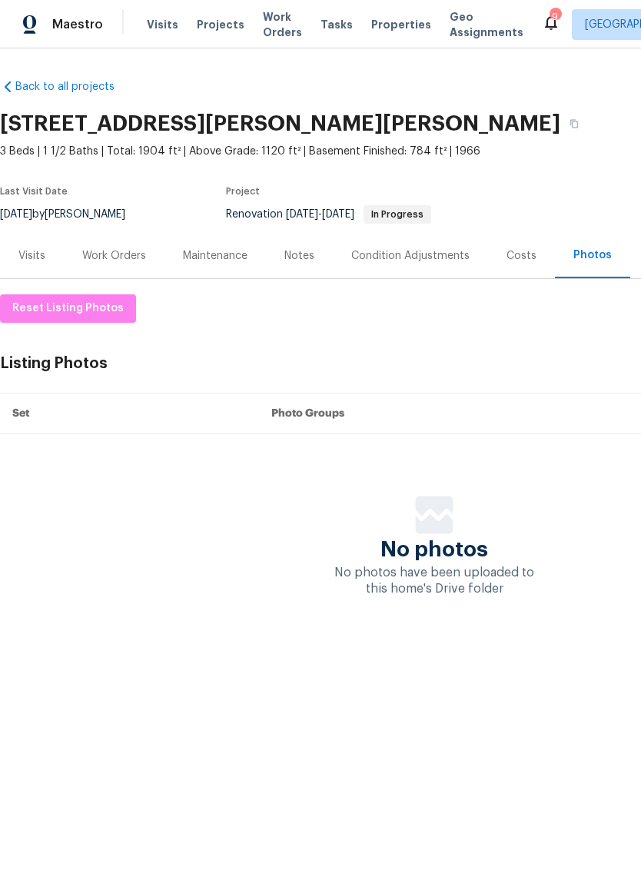
click at [521, 268] on div "Costs" at bounding box center [521, 255] width 67 height 45
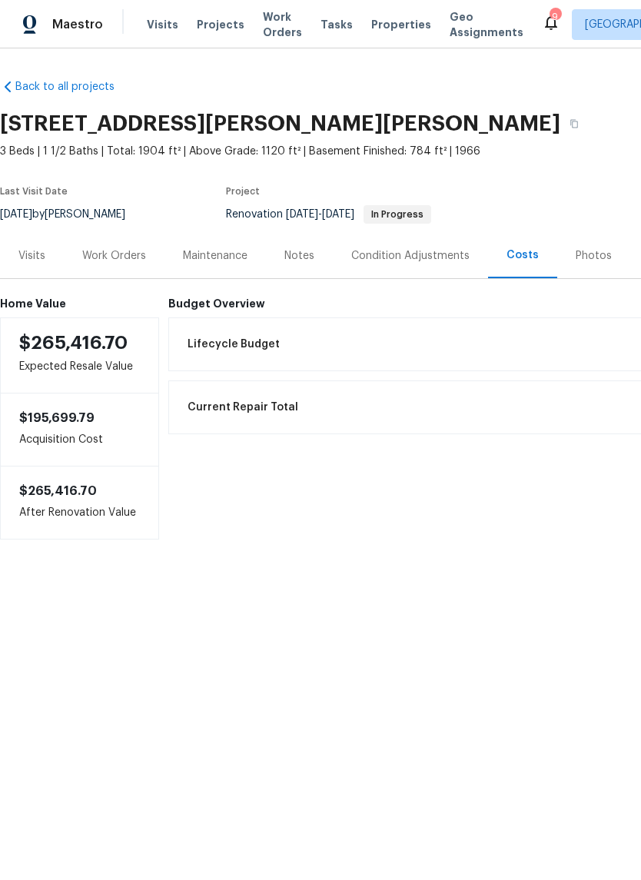
click at [594, 260] on div "Photos" at bounding box center [594, 255] width 36 height 15
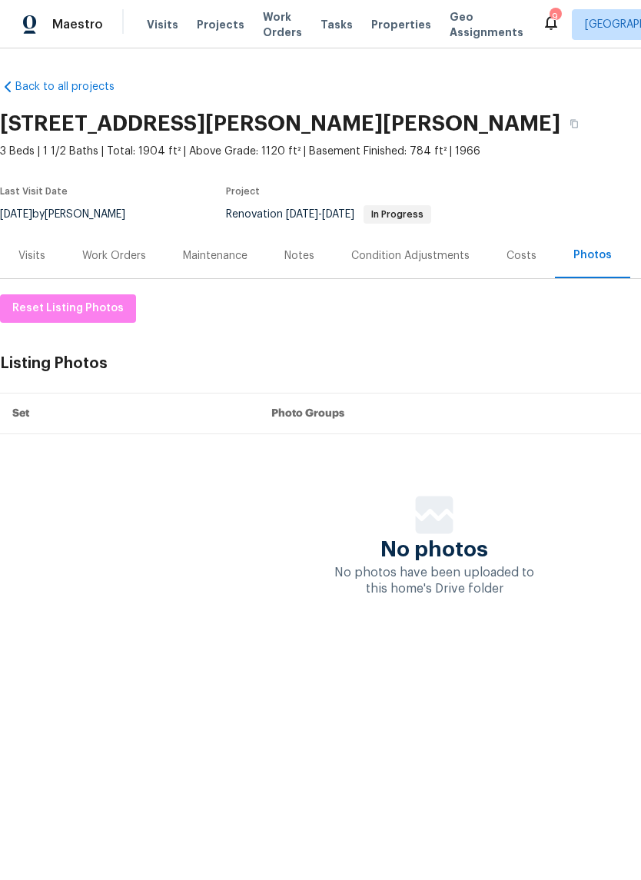
click at [132, 269] on div "Work Orders" at bounding box center [114, 255] width 101 height 45
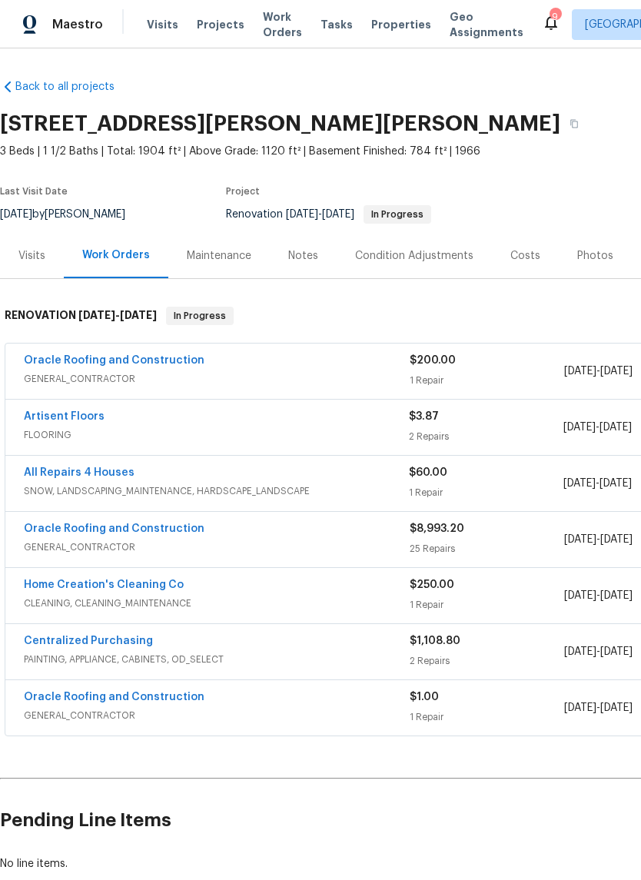
click at [315, 254] on div "Notes" at bounding box center [303, 255] width 67 height 45
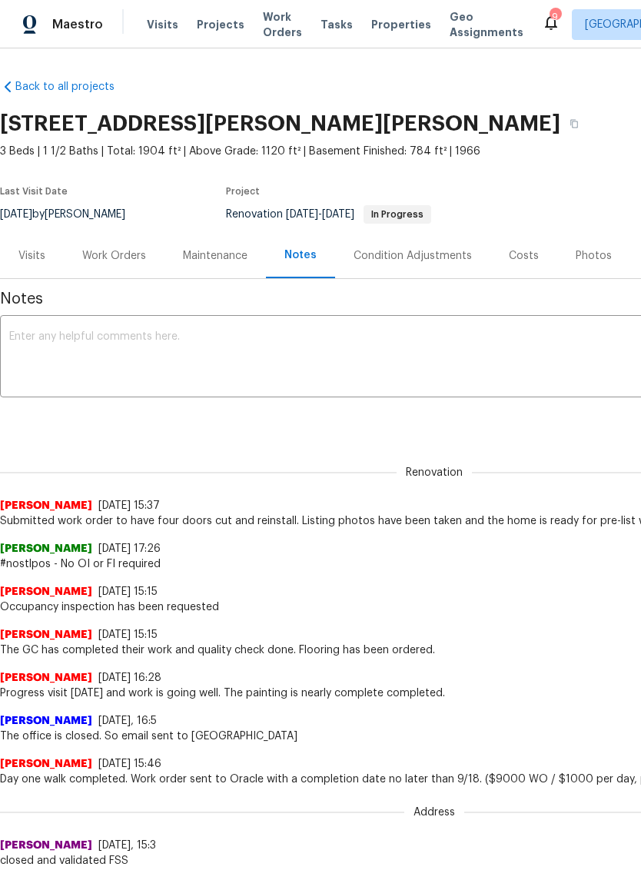
click at [138, 258] on div "Work Orders" at bounding box center [114, 255] width 64 height 15
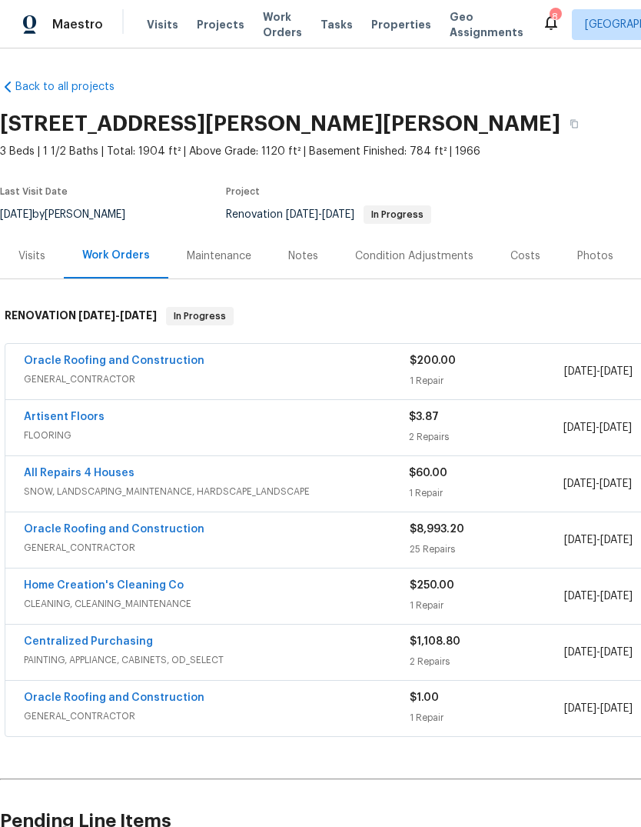
click at [597, 257] on div "Photos" at bounding box center [596, 255] width 36 height 15
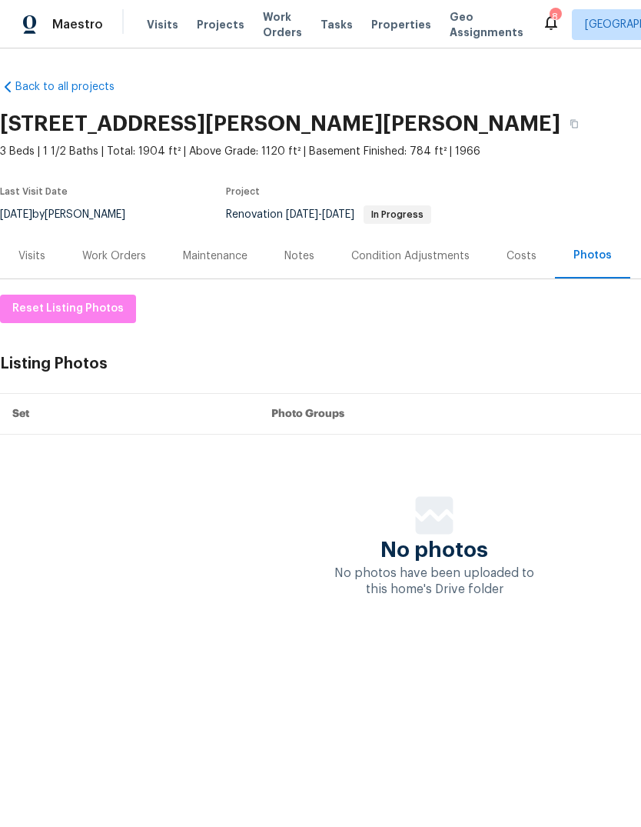
click at [527, 258] on div "Costs" at bounding box center [522, 255] width 30 height 15
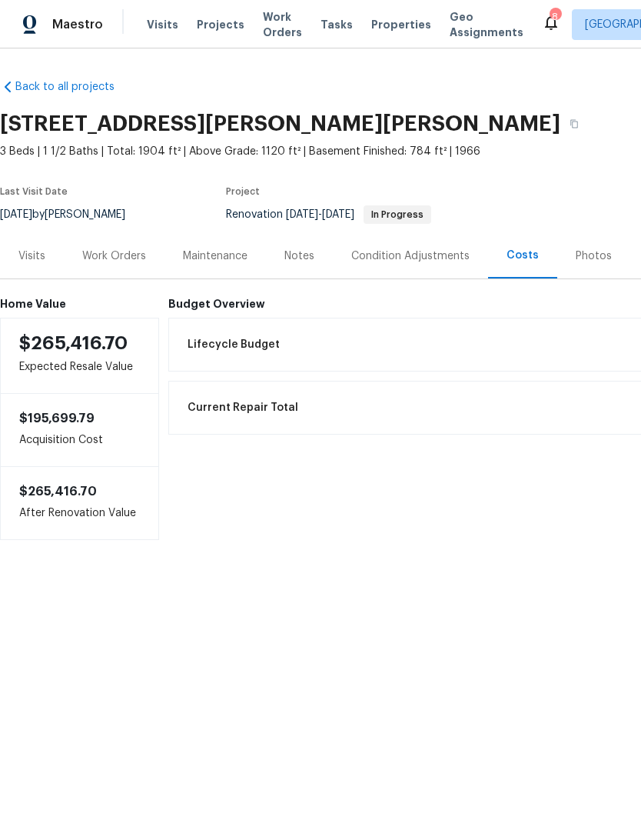
click at [135, 254] on div "Work Orders" at bounding box center [114, 255] width 64 height 15
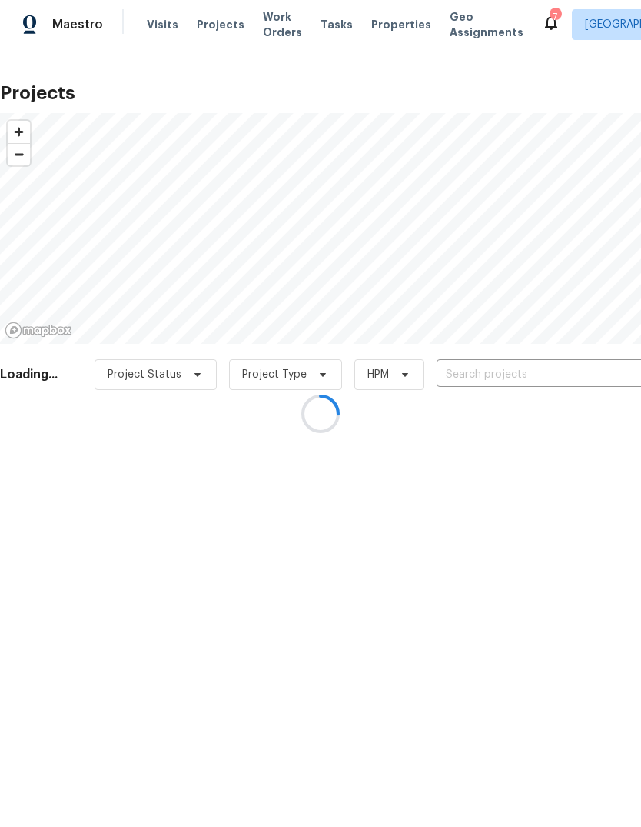
click at [528, 375] on div at bounding box center [320, 413] width 641 height 827
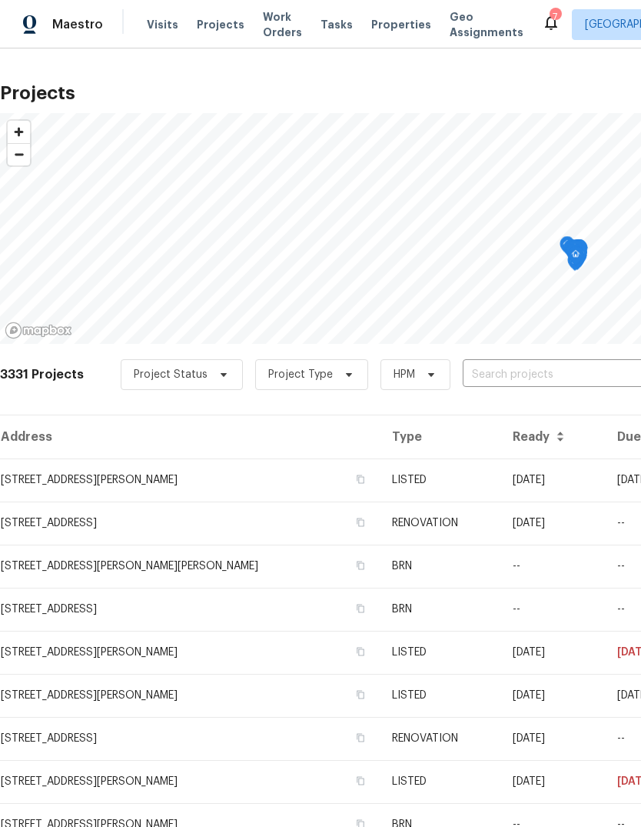
click at [578, 378] on input "text" at bounding box center [551, 375] width 176 height 24
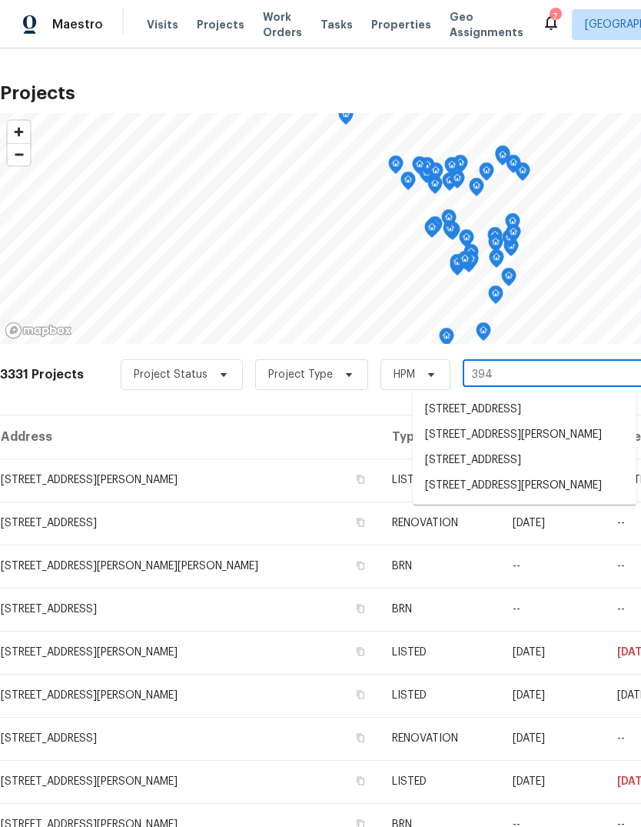
type input "3940"
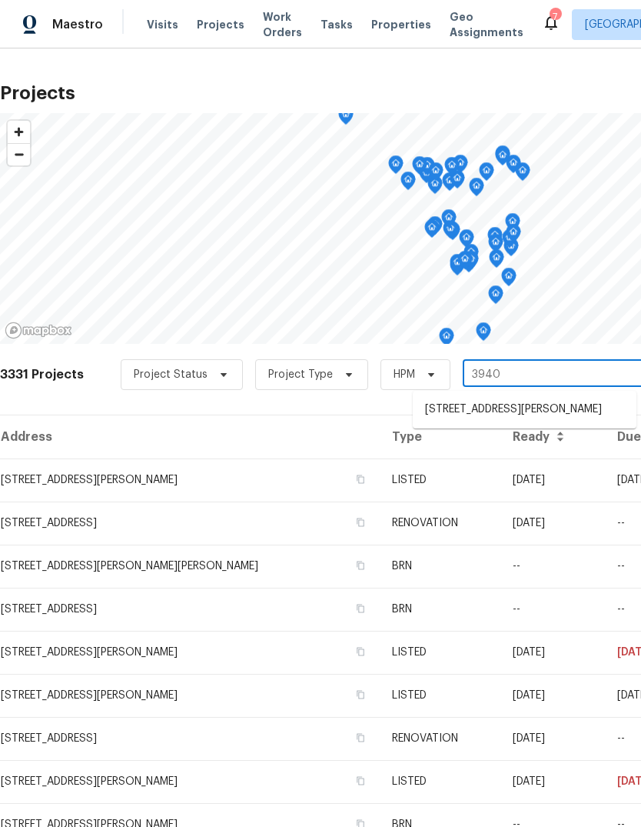
click at [571, 407] on li "3940 Parker Rd, Florissant, MO 63033" at bounding box center [525, 409] width 224 height 25
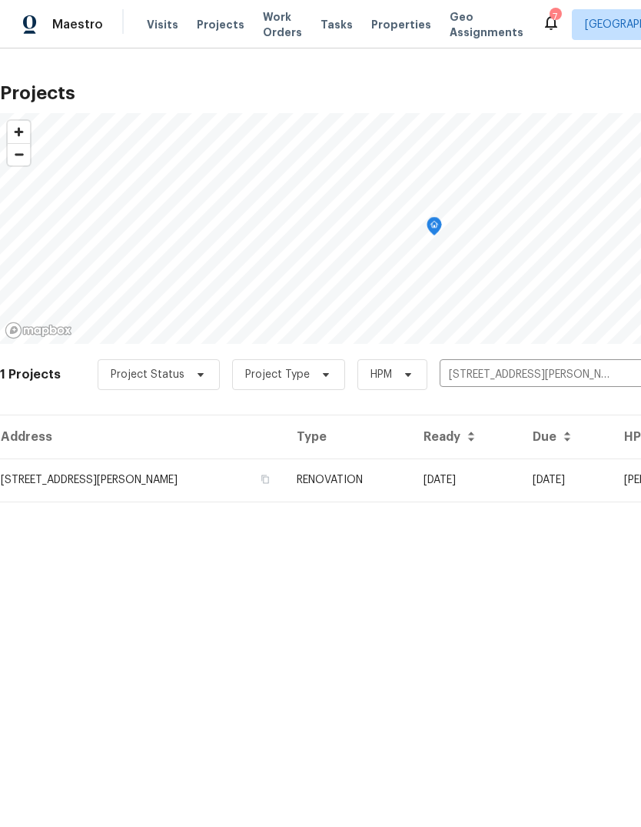
click at [486, 482] on td "08/01/25" at bounding box center [465, 479] width 109 height 43
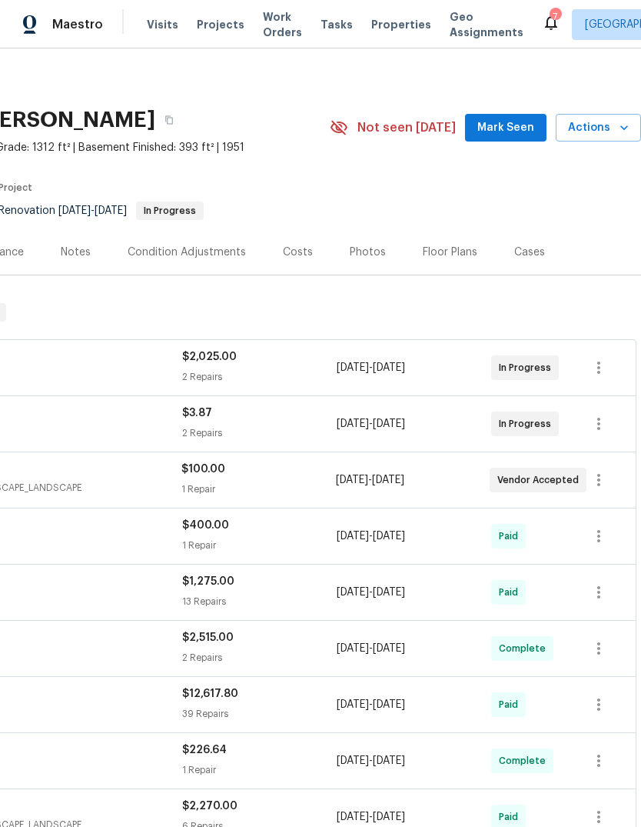
scroll to position [5, 228]
click at [530, 121] on span "Mark Seen" at bounding box center [506, 127] width 57 height 19
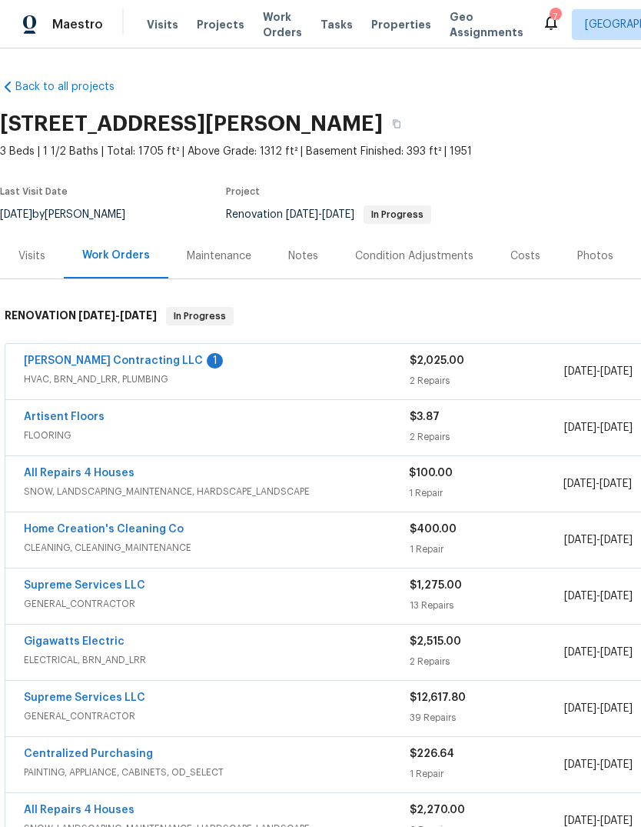
scroll to position [0, 0]
click at [140, 361] on link "[PERSON_NAME] Contracting LLC" at bounding box center [113, 360] width 179 height 11
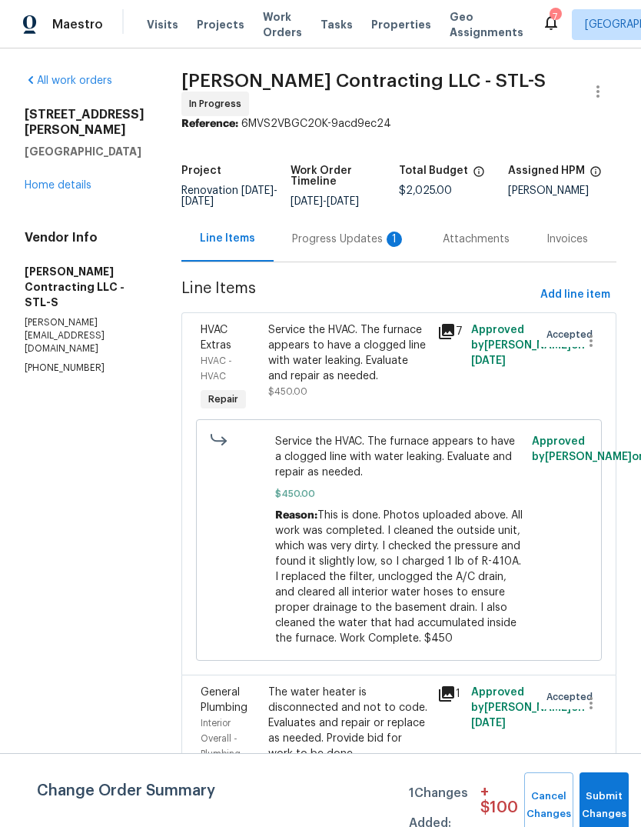
click at [379, 238] on div "Progress Updates 1" at bounding box center [349, 238] width 114 height 15
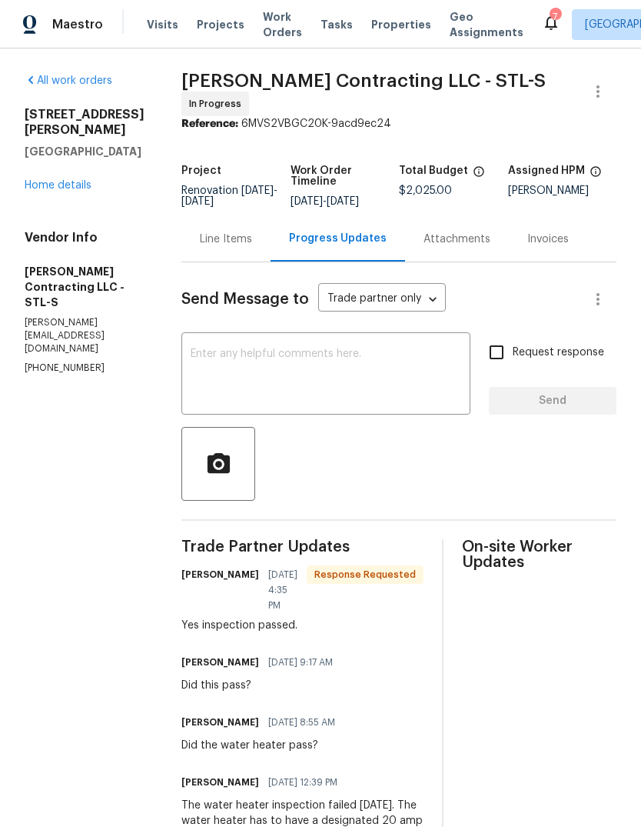
click at [82, 180] on link "Home details" at bounding box center [58, 185] width 67 height 11
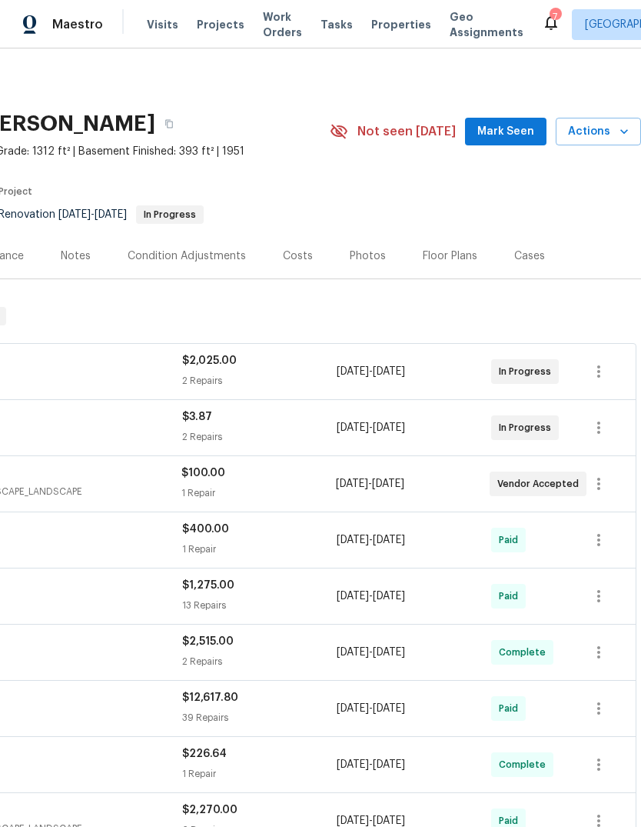
scroll to position [0, 228]
click at [527, 138] on span "Mark Seen" at bounding box center [506, 131] width 57 height 19
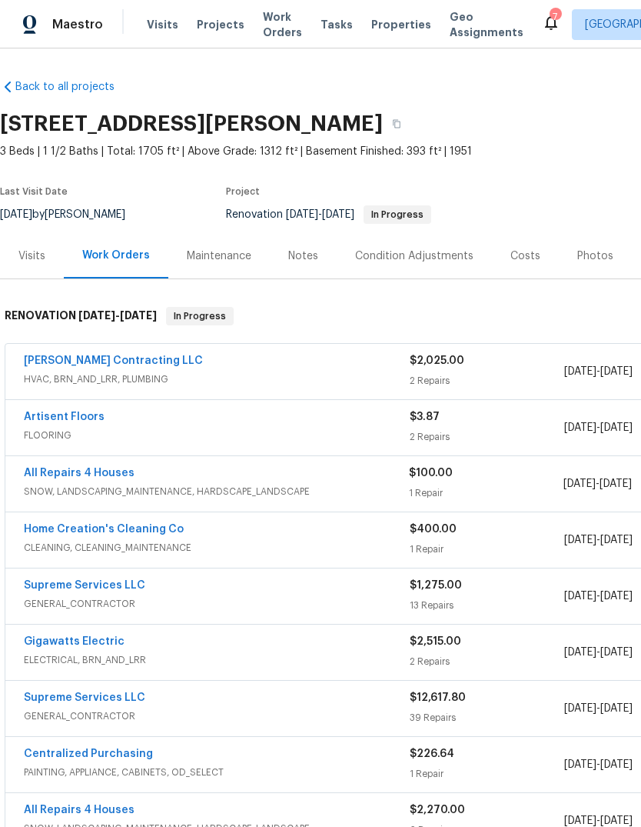
scroll to position [0, 0]
